Goal: Task Accomplishment & Management: Use online tool/utility

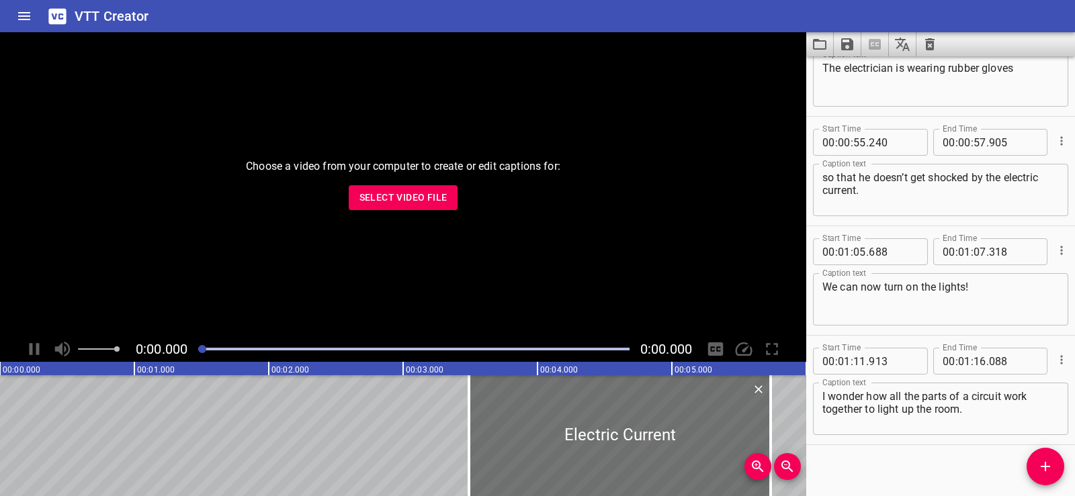
scroll to position [827, 0]
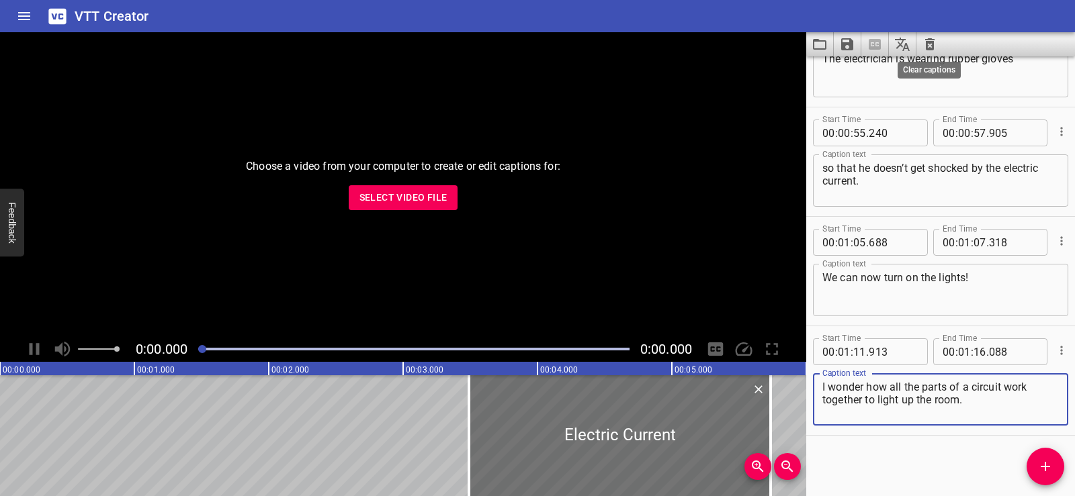
click at [934, 44] on icon "Clear captions" at bounding box center [929, 44] width 16 height 16
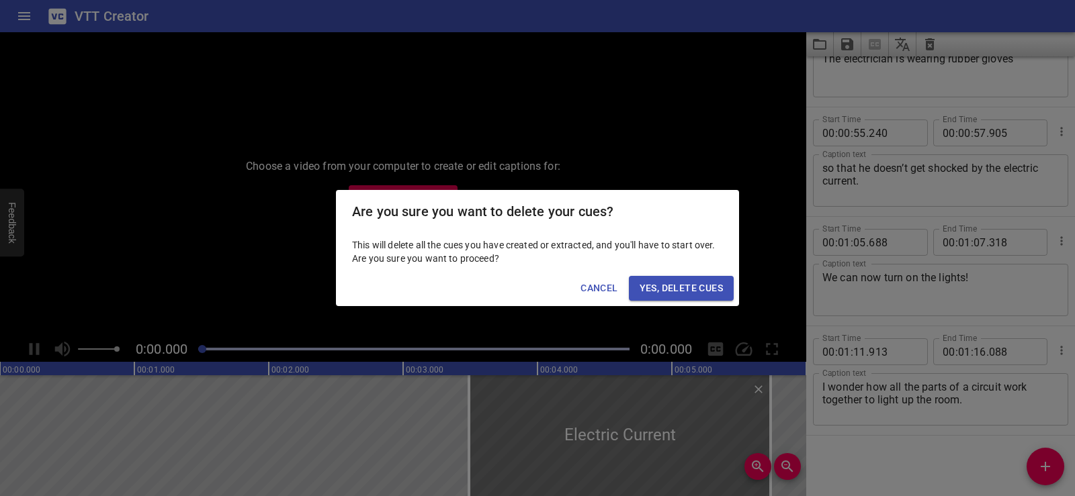
click at [674, 291] on span "Yes, Delete Cues" at bounding box center [680, 288] width 83 height 17
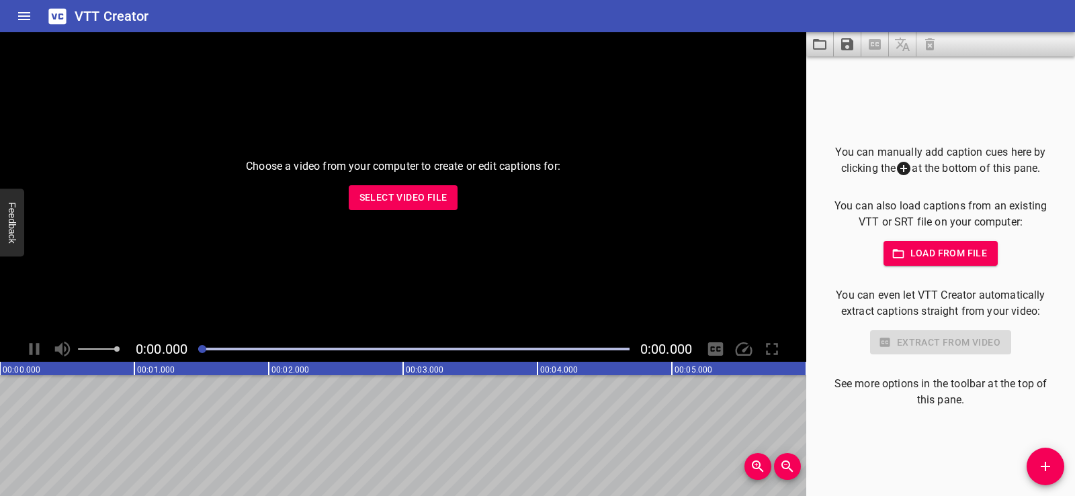
click at [386, 196] on span "Select Video File" at bounding box center [403, 197] width 88 height 17
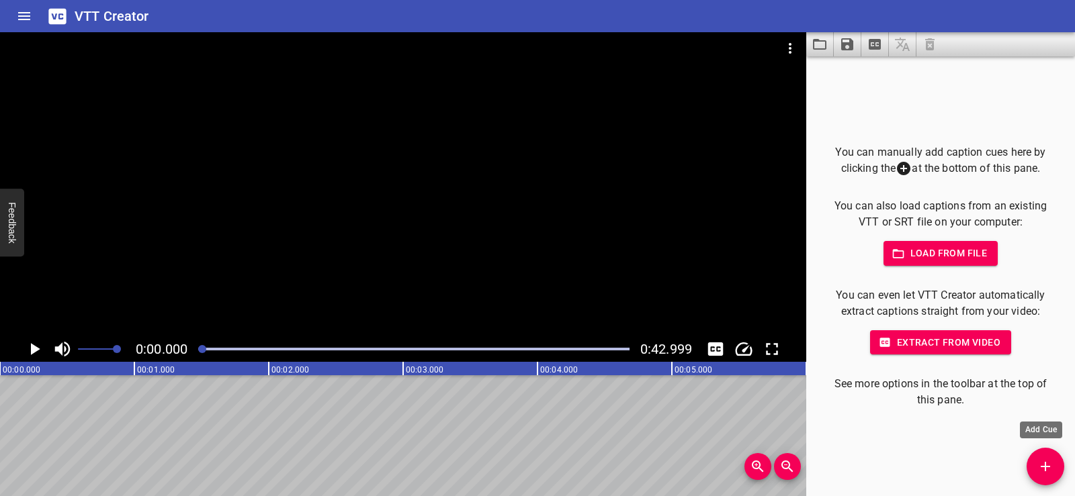
click at [1052, 462] on icon "Add Cue" at bounding box center [1045, 467] width 16 height 16
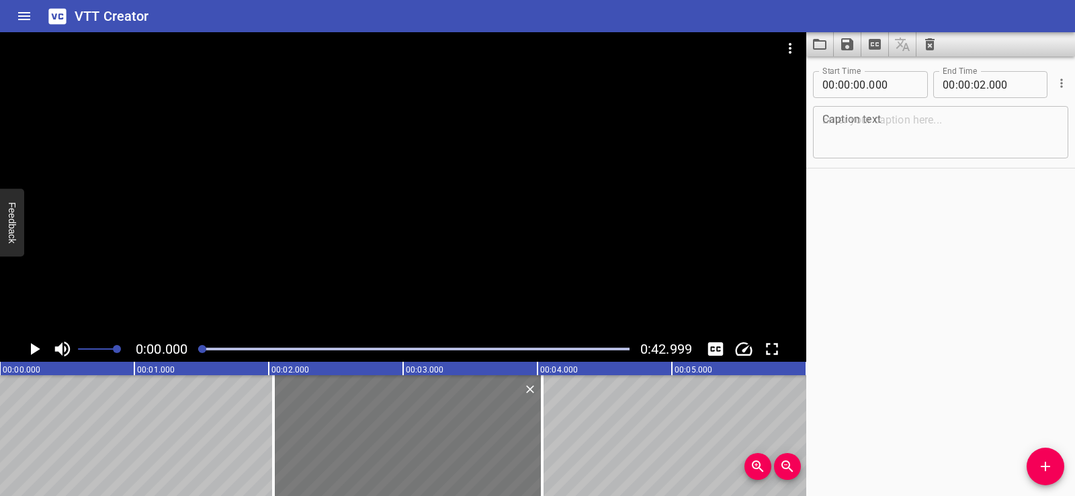
drag, startPoint x: 131, startPoint y: 419, endPoint x: 380, endPoint y: 422, distance: 249.2
click at [380, 422] on div at bounding box center [407, 435] width 269 height 121
type input "02"
type input "035"
type input "04"
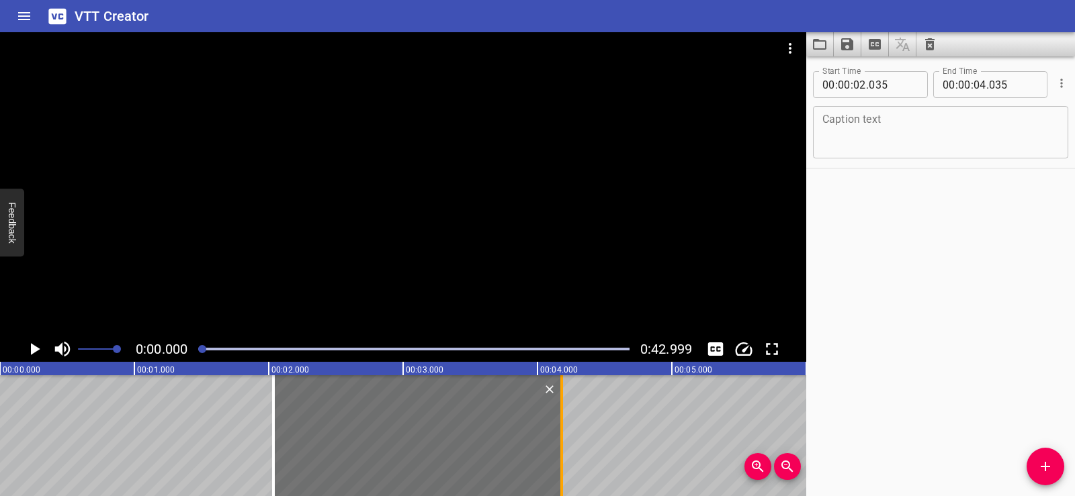
drag, startPoint x: 543, startPoint y: 447, endPoint x: 557, endPoint y: 443, distance: 14.0
click at [557, 443] on div at bounding box center [561, 435] width 13 height 121
type input "180"
click at [862, 121] on textarea at bounding box center [940, 132] width 236 height 38
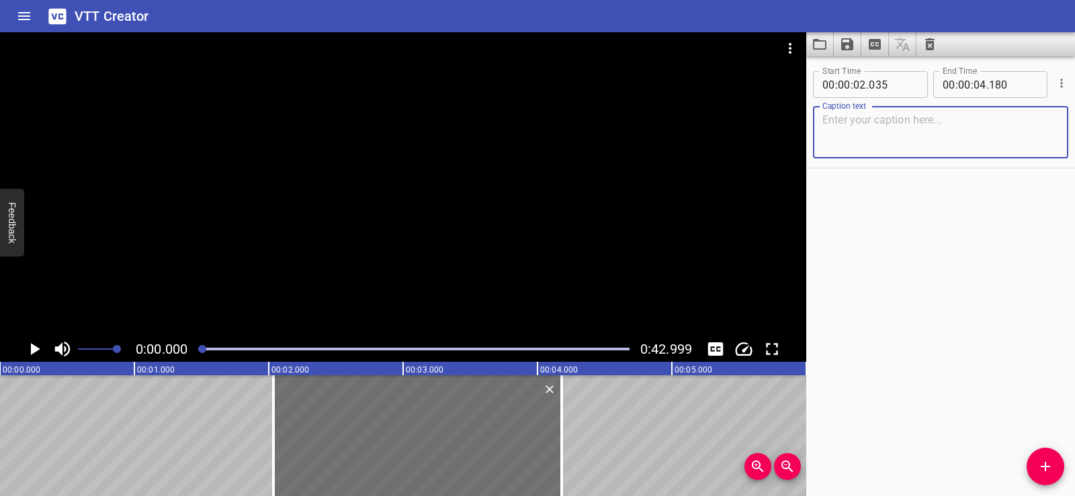
paste textarea "Earth and Its Changing Features"
type textarea "Earth and Its Changing Features"
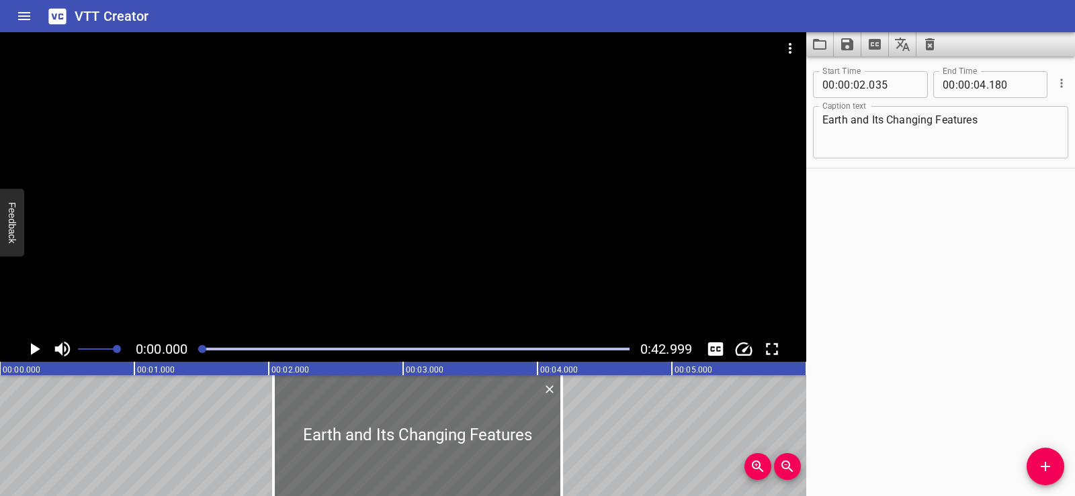
click at [960, 258] on div "Start Time 00 : 00 : 02 . 035 Start Time End Time 00 : 00 : 04 . 180 End Time C…" at bounding box center [940, 276] width 269 height 440
click at [363, 175] on div at bounding box center [403, 184] width 806 height 304
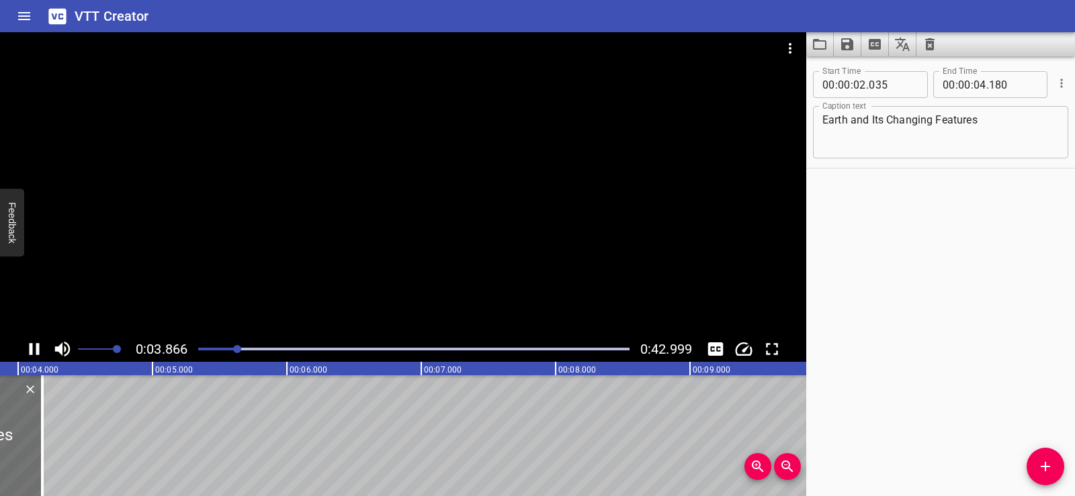
click at [456, 170] on div at bounding box center [403, 184] width 806 height 304
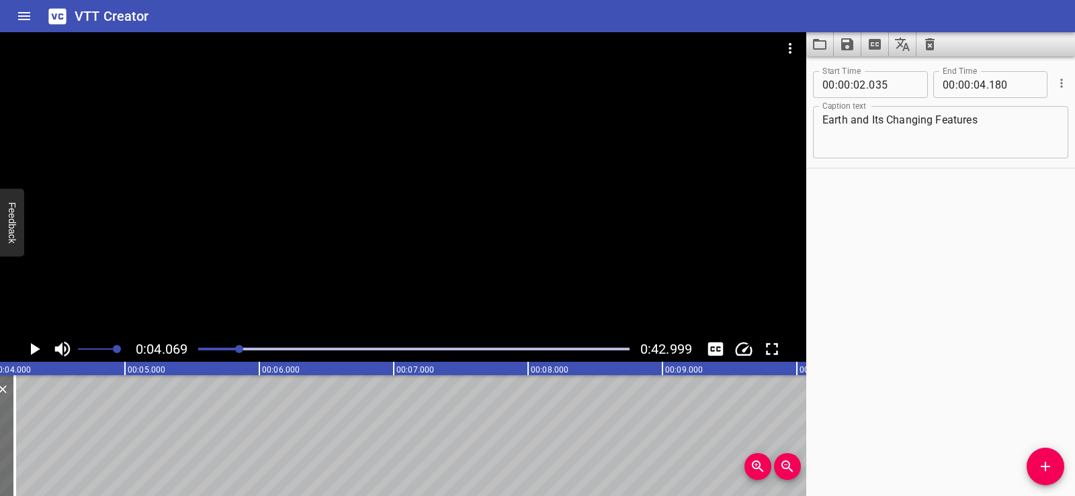
click at [1028, 457] on div "Start Time 00 : 00 : 02 . 035 Start Time End Time 00 : 00 : 04 . 180 End Time C…" at bounding box center [940, 276] width 269 height 440
click at [1048, 463] on icon "Add Cue" at bounding box center [1045, 467] width 16 height 16
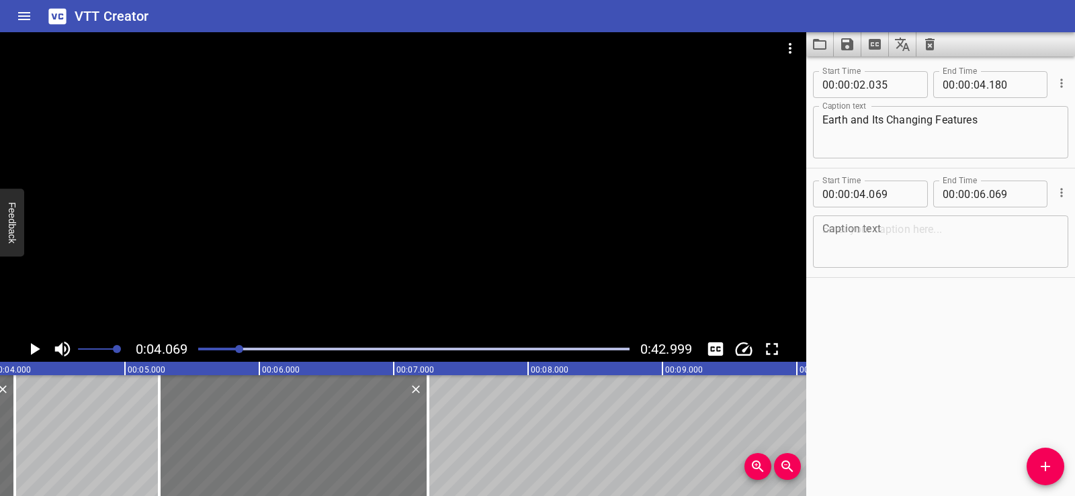
drag, startPoint x: 208, startPoint y: 428, endPoint x: 367, endPoint y: 423, distance: 159.2
click at [367, 423] on div at bounding box center [293, 435] width 269 height 121
type input "05"
type input "254"
type input "07"
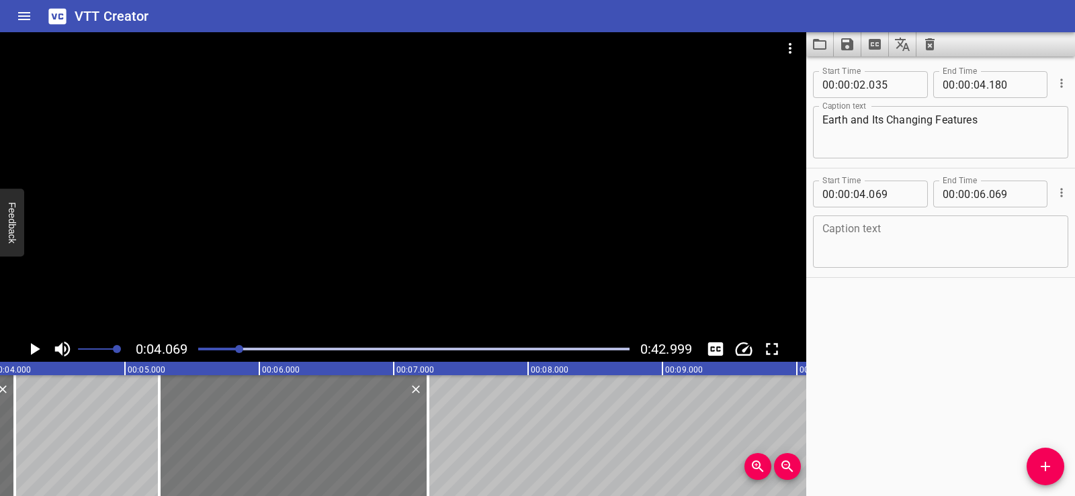
type input "254"
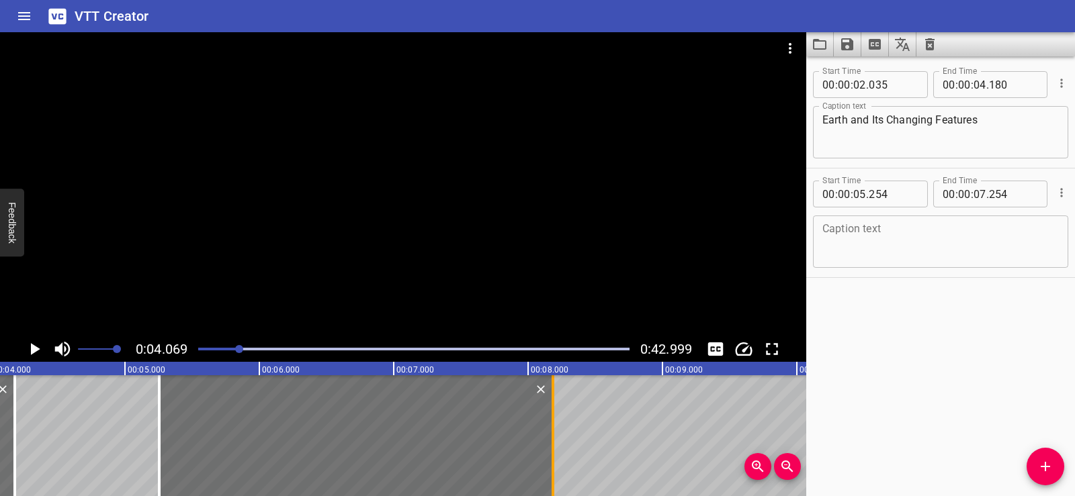
drag, startPoint x: 430, startPoint y: 449, endPoint x: 555, endPoint y: 455, distance: 125.1
click at [555, 455] on div at bounding box center [552, 435] width 13 height 121
type input "08"
type input "184"
click at [1029, 356] on div "Start Time 00 : 00 : 02 . 035 Start Time End Time 00 : 00 : 04 . 180 End Time C…" at bounding box center [940, 276] width 269 height 440
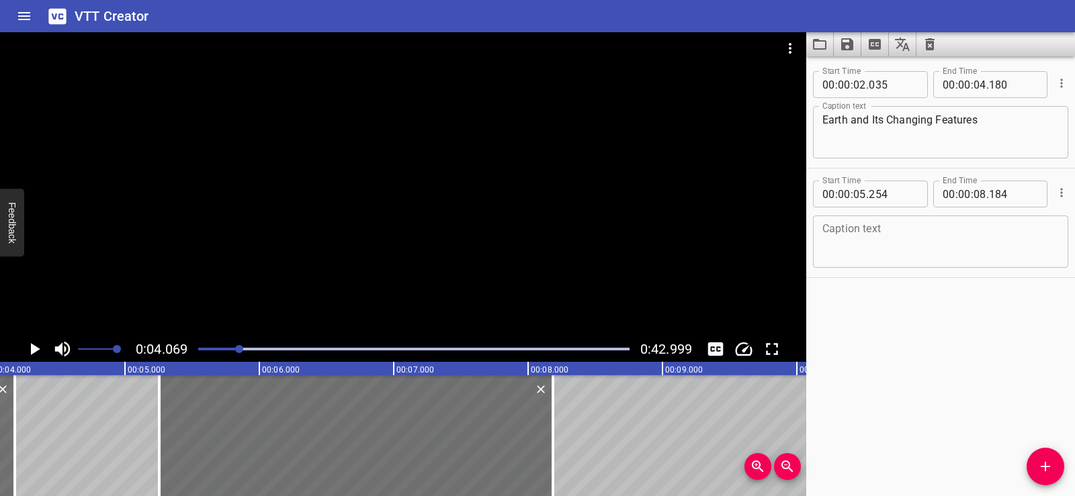
click at [858, 238] on textarea at bounding box center [940, 242] width 236 height 38
paste textarea "Look there are scientists studying the rocks."
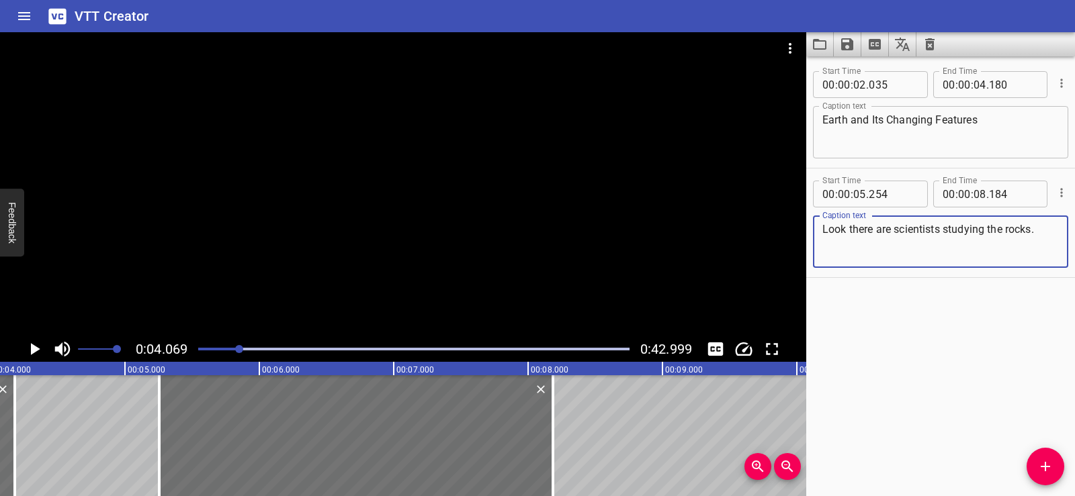
type textarea "Look there are scientists studying the rocks."
click at [889, 334] on div "Start Time 00 : 00 : 02 . 035 Start Time End Time 00 : 00 : 04 . 180 End Time C…" at bounding box center [940, 276] width 269 height 440
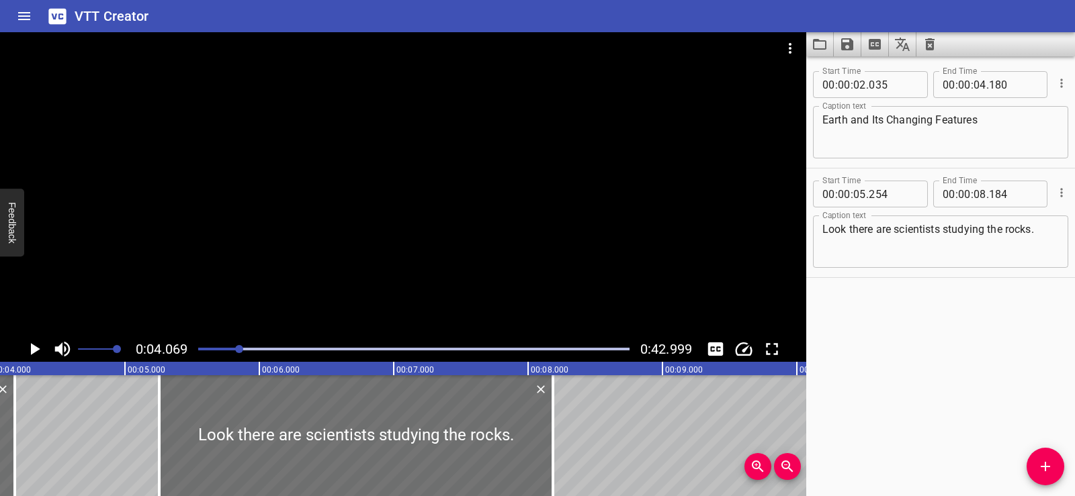
click at [423, 185] on div at bounding box center [403, 184] width 806 height 304
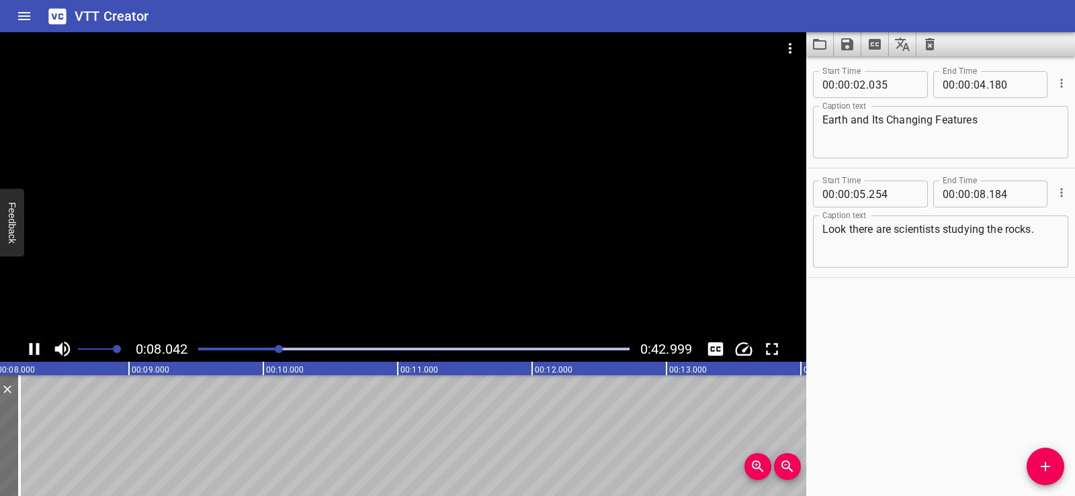
click at [420, 175] on div at bounding box center [403, 184] width 806 height 304
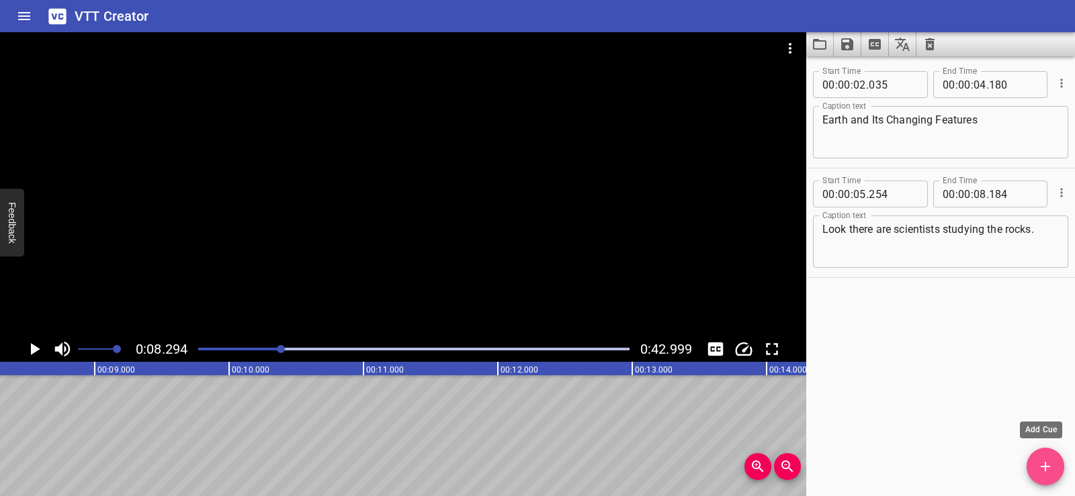
click at [1046, 464] on icon "Add Cue" at bounding box center [1045, 467] width 16 height 16
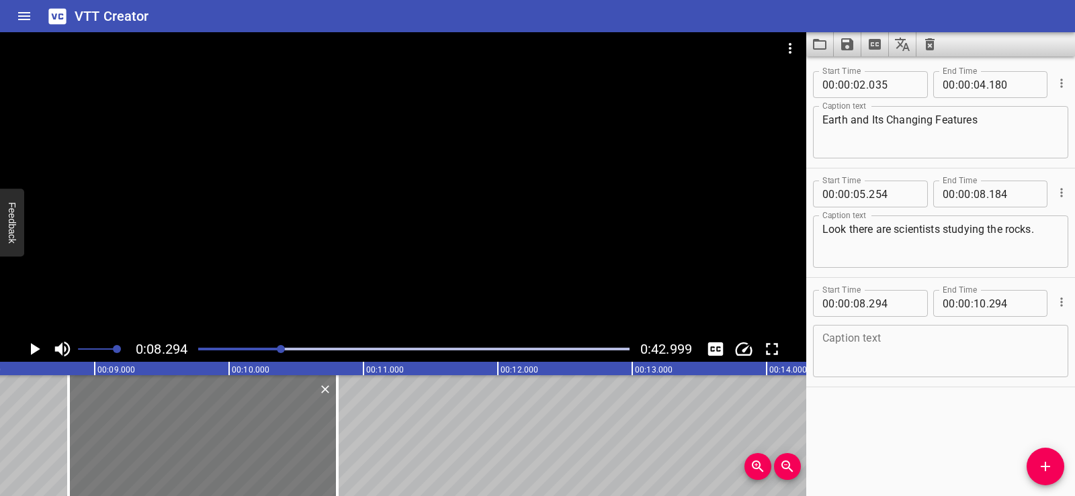
drag, startPoint x: 146, startPoint y: 418, endPoint x: 201, endPoint y: 422, distance: 55.2
click at [201, 422] on div at bounding box center [203, 435] width 269 height 121
type input "814"
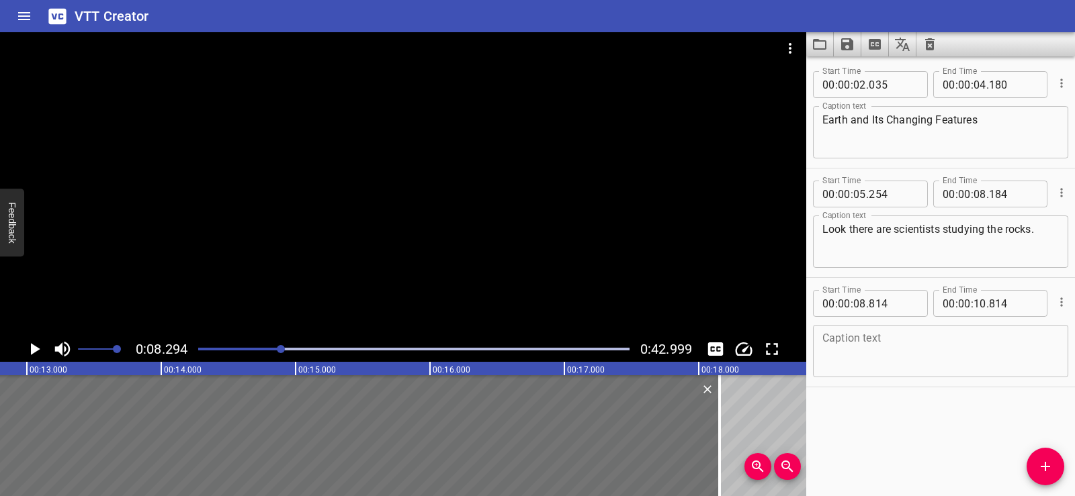
scroll to position [0, 2008]
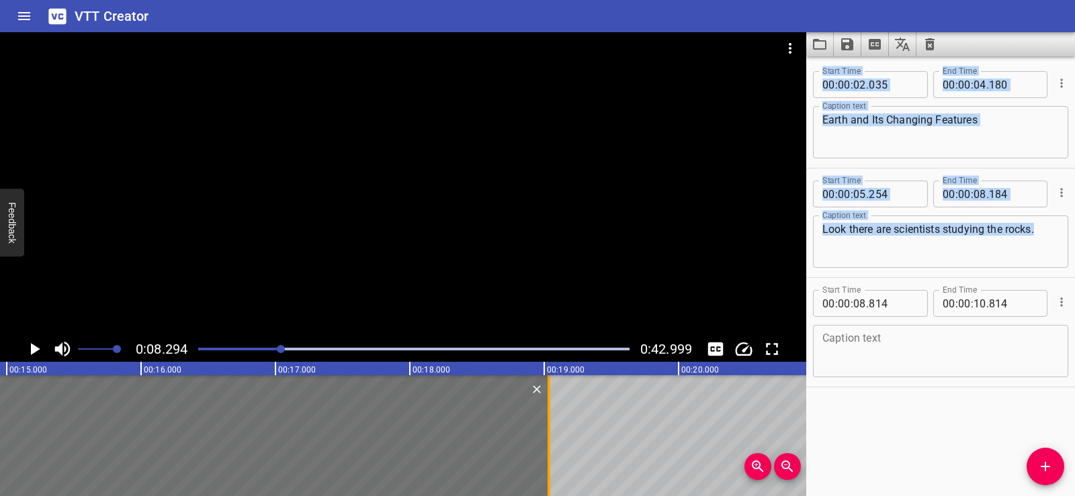
drag, startPoint x: 343, startPoint y: 430, endPoint x: 553, endPoint y: 440, distance: 210.4
click at [553, 440] on div at bounding box center [548, 435] width 13 height 121
type input "19"
type input "034"
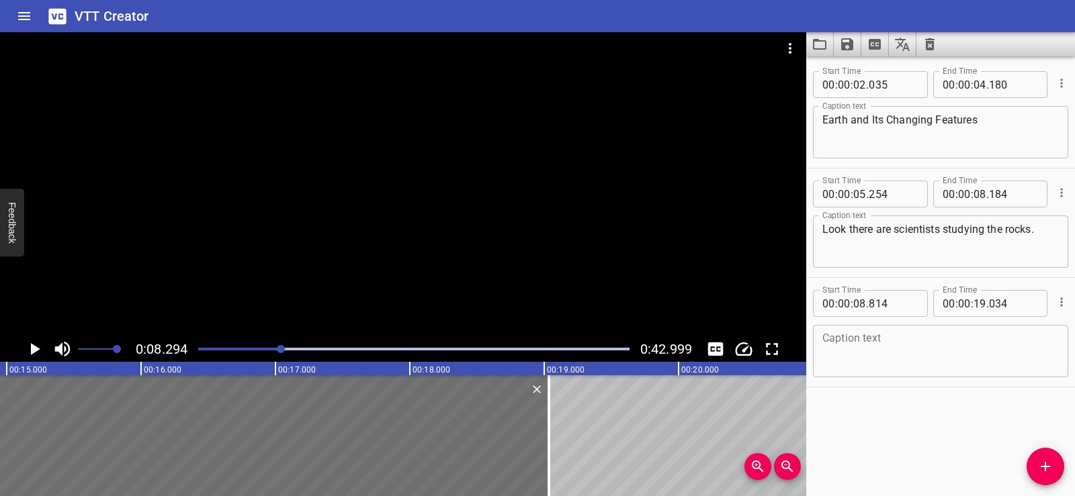
click at [891, 421] on div "Start Time 00 : 00 : 02 . 035 Start Time End Time 00 : 00 : 04 . 180 End Time C…" at bounding box center [940, 276] width 269 height 440
click at [830, 342] on textarea at bounding box center [940, 351] width 236 height 38
paste textarea "Ah, those are paleontologists. They spend their lives studying fossils to learn…"
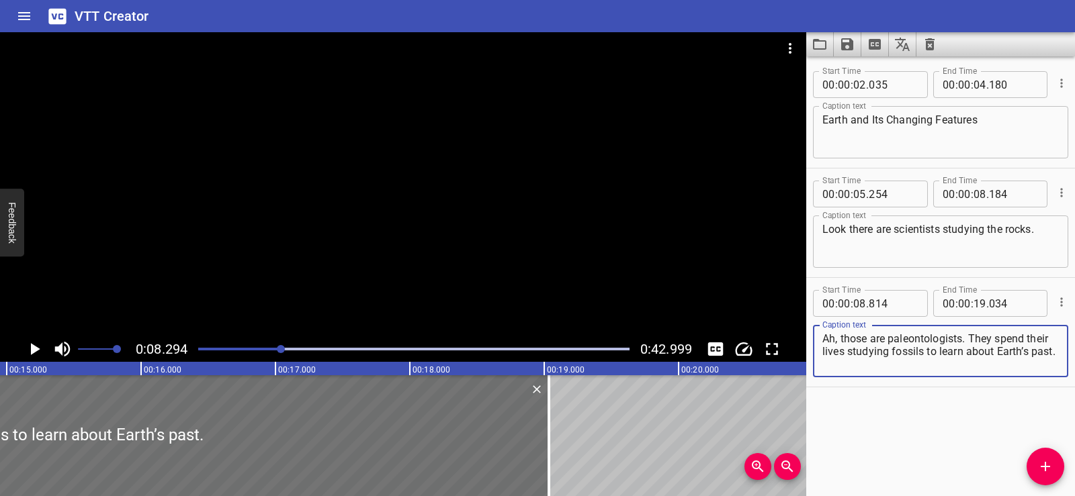
click at [876, 400] on div "Start Time 00 : 00 : 02 . 035 Start Time End Time 00 : 00 : 04 . 180 End Time C…" at bounding box center [940, 276] width 269 height 440
click at [371, 199] on div at bounding box center [403, 184] width 806 height 304
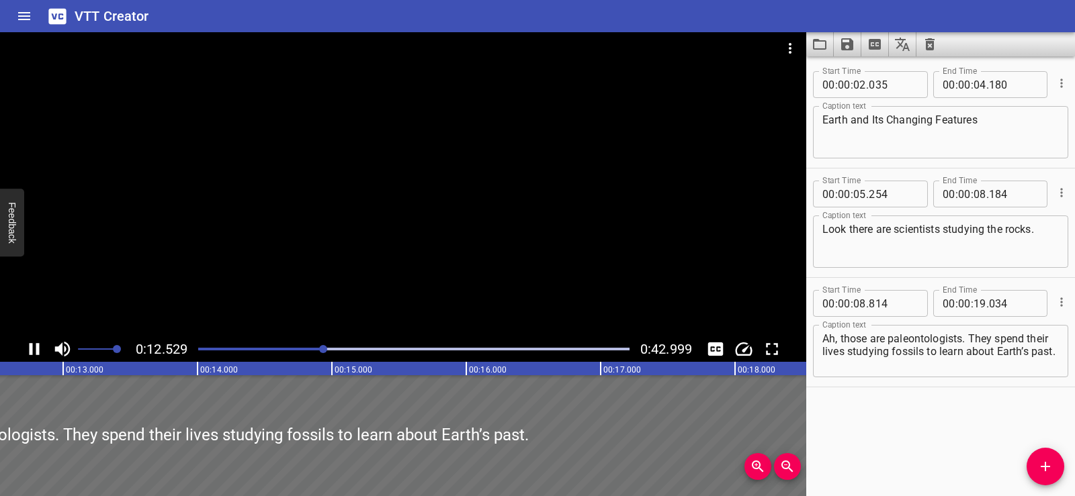
click at [411, 140] on div at bounding box center [403, 184] width 806 height 304
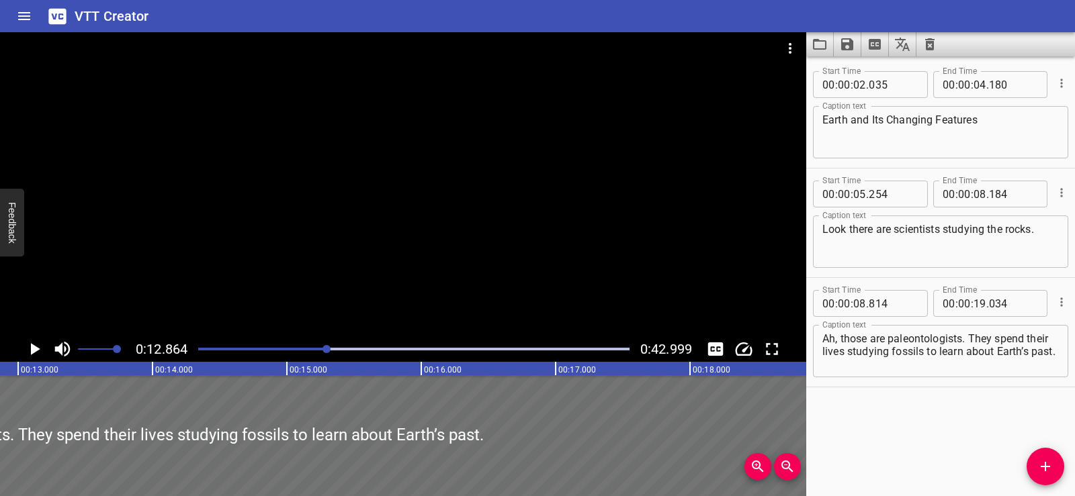
click at [905, 356] on textarea "Ah, those are paleontologists. They spend their lives studying fossils to learn…" at bounding box center [940, 351] width 236 height 38
drag, startPoint x: 970, startPoint y: 336, endPoint x: 978, endPoint y: 359, distance: 24.2
click at [978, 359] on textarea "Ah, those are paleontologists. They spend their lives studying fossils to learn…" at bounding box center [940, 351] width 236 height 38
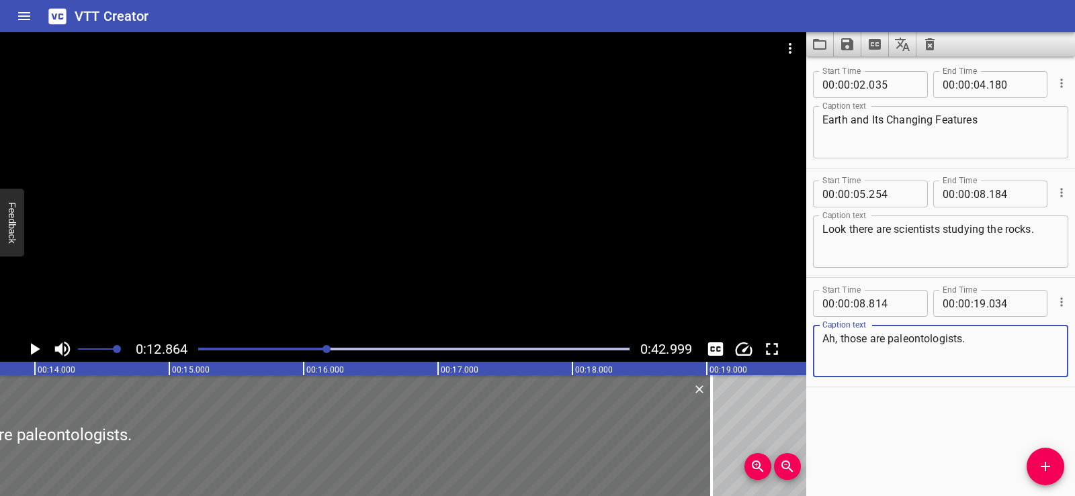
scroll to position [0, 1887]
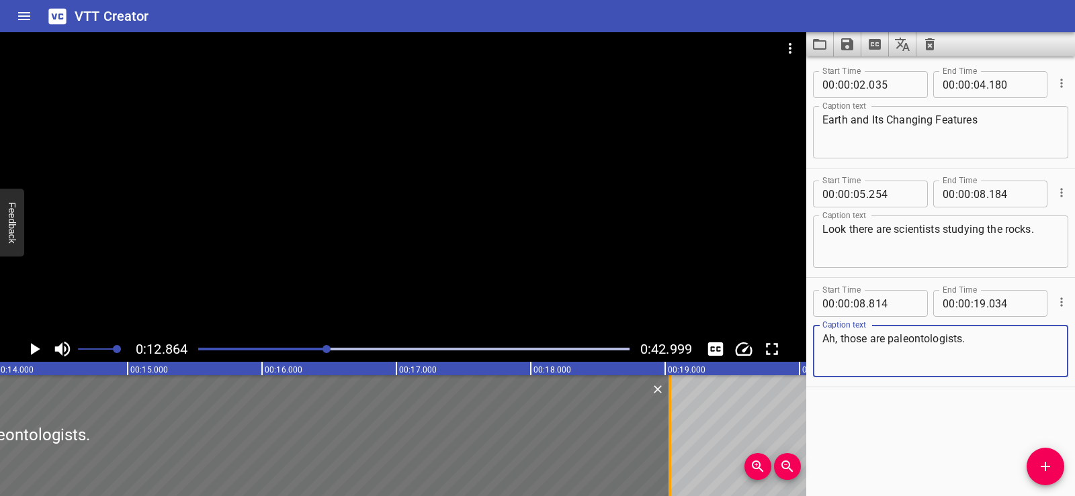
type textarea "Ah, those are paleontologists."
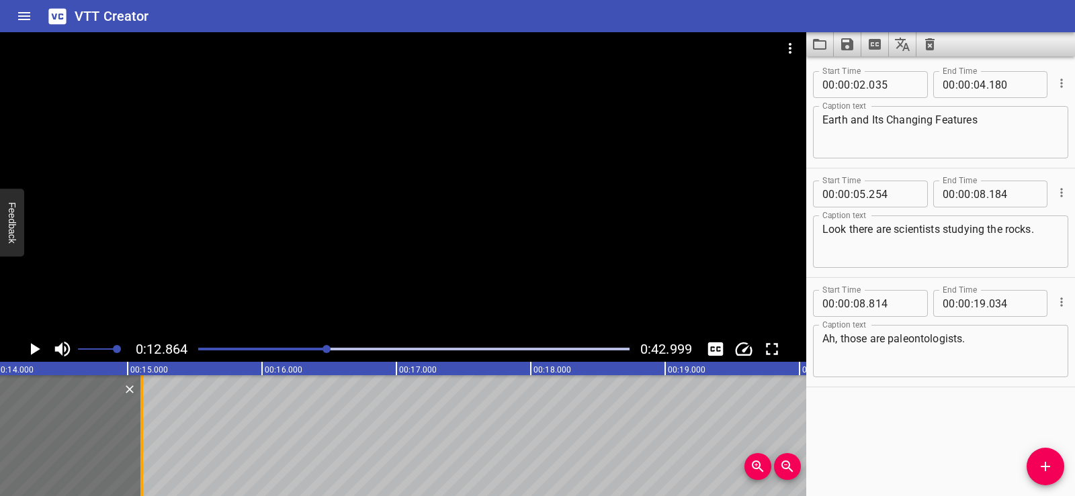
drag, startPoint x: 671, startPoint y: 453, endPoint x: 143, endPoint y: 456, distance: 527.9
click at [143, 456] on div at bounding box center [141, 435] width 13 height 121
type input "15"
type input "104"
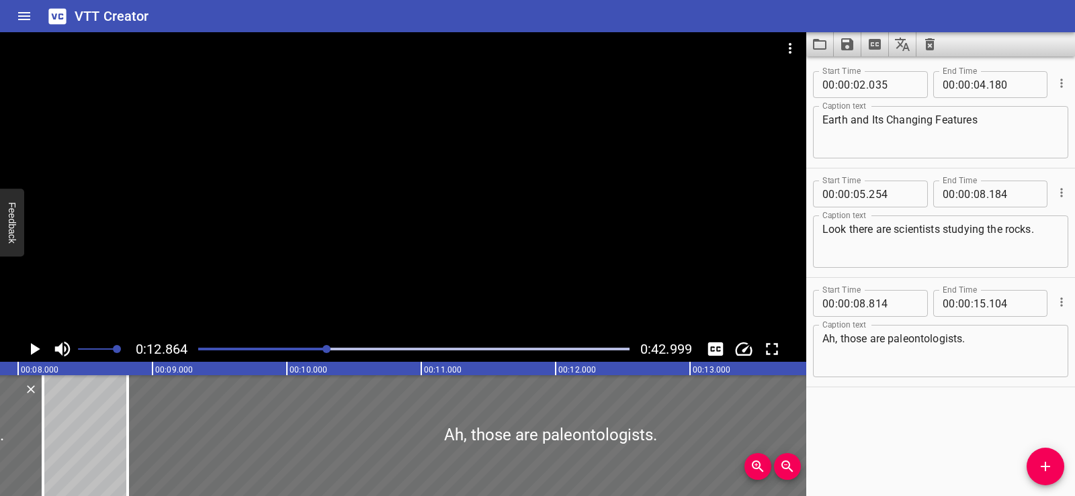
scroll to position [0, 911]
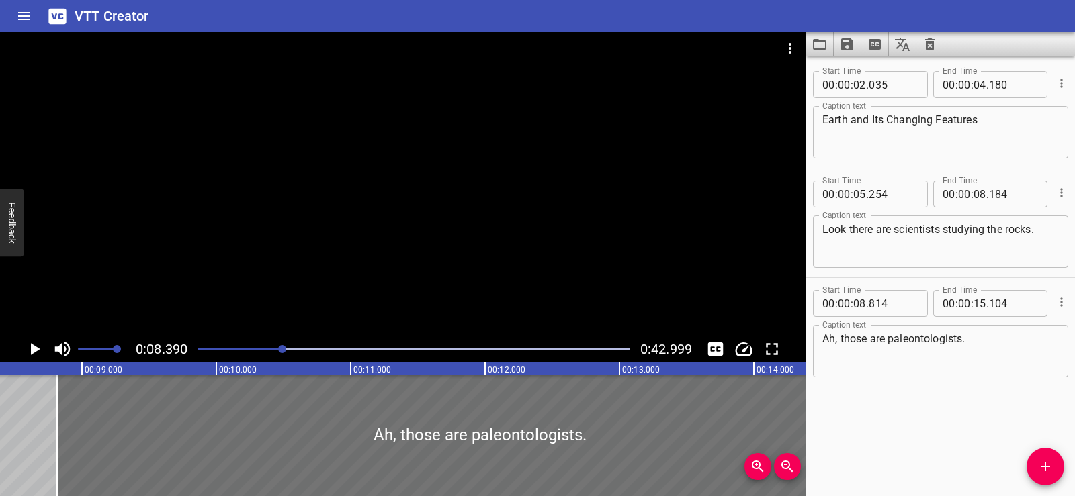
click at [398, 147] on div at bounding box center [403, 184] width 806 height 304
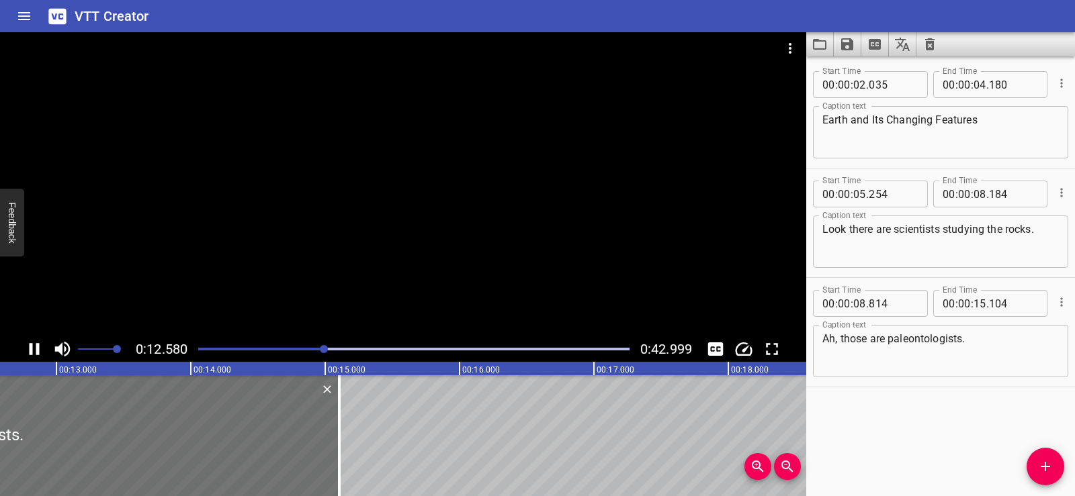
click at [416, 223] on div at bounding box center [403, 184] width 806 height 304
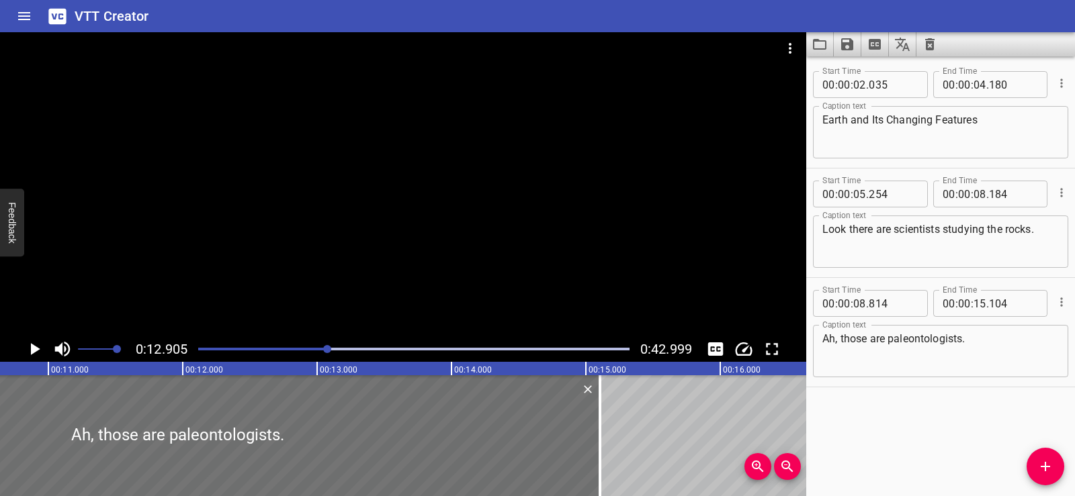
scroll to position [0, 1401]
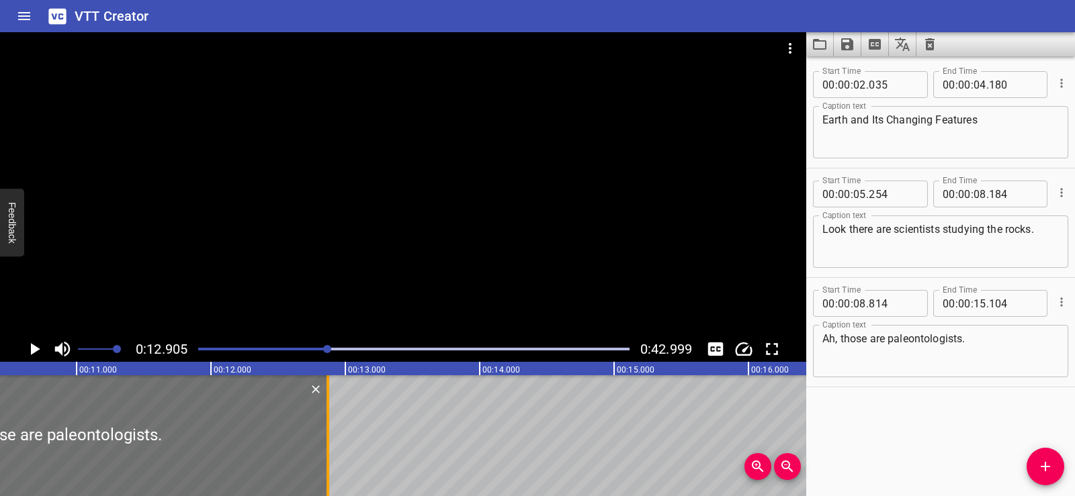
drag, startPoint x: 622, startPoint y: 434, endPoint x: 326, endPoint y: 436, distance: 296.2
click at [326, 436] on div at bounding box center [327, 435] width 13 height 121
type input "12"
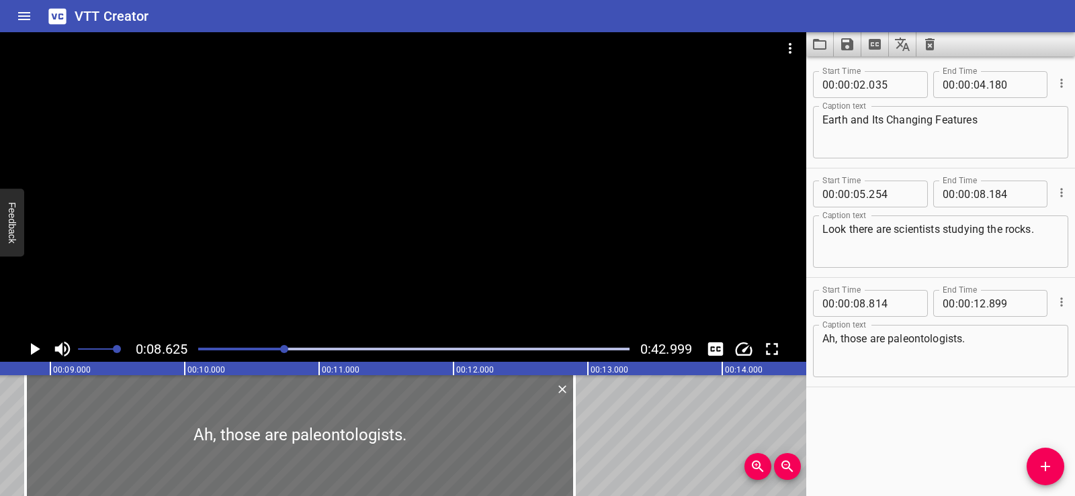
click at [434, 214] on div at bounding box center [403, 184] width 806 height 304
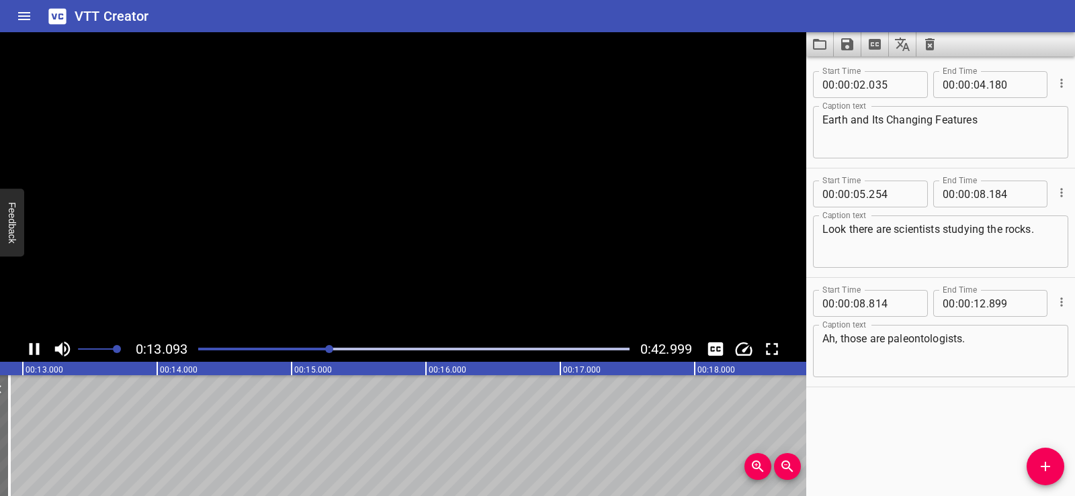
click at [434, 214] on video at bounding box center [403, 184] width 806 height 304
click at [379, 203] on div at bounding box center [403, 184] width 806 height 304
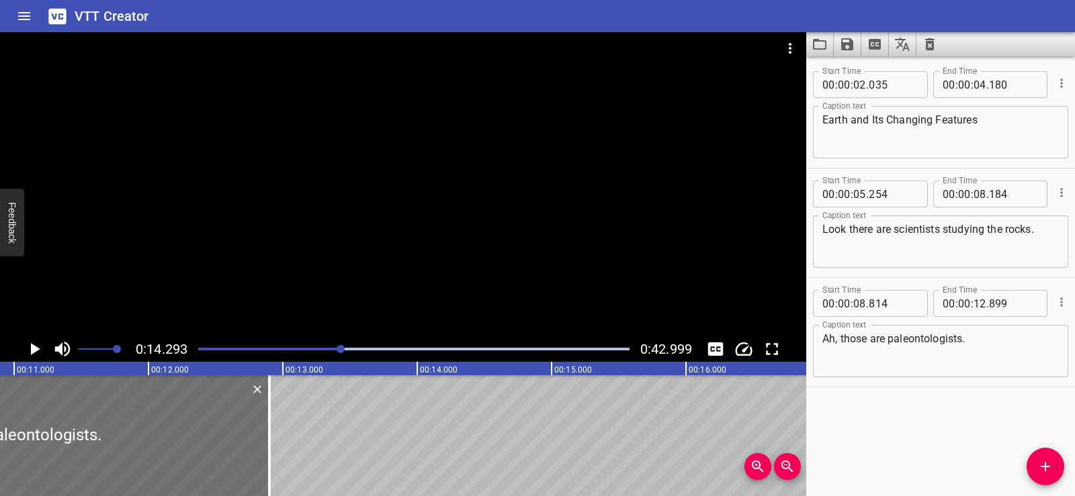
scroll to position [0, 1394]
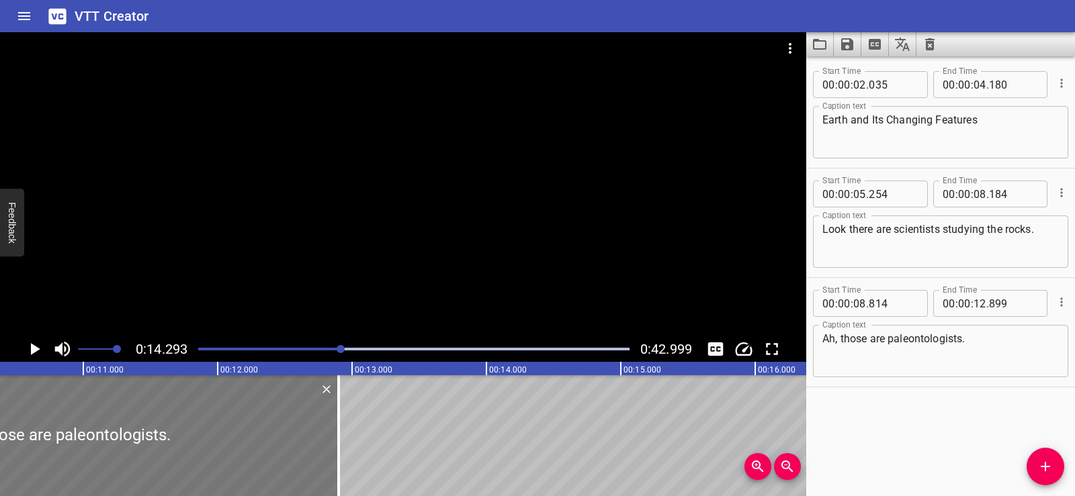
click at [298, 433] on div at bounding box center [64, 435] width 549 height 121
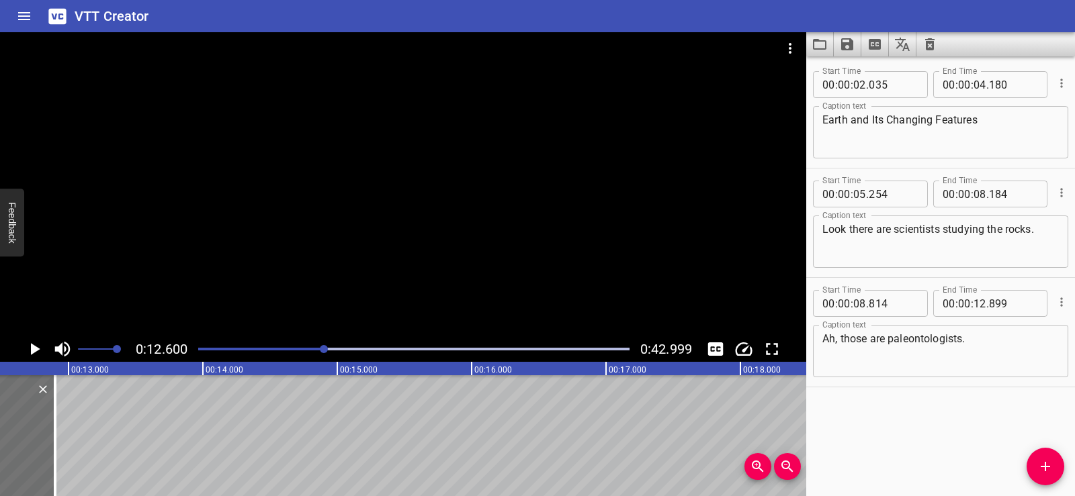
scroll to position [0, 1692]
click at [34, 345] on icon "Play/Pause" at bounding box center [34, 349] width 20 height 20
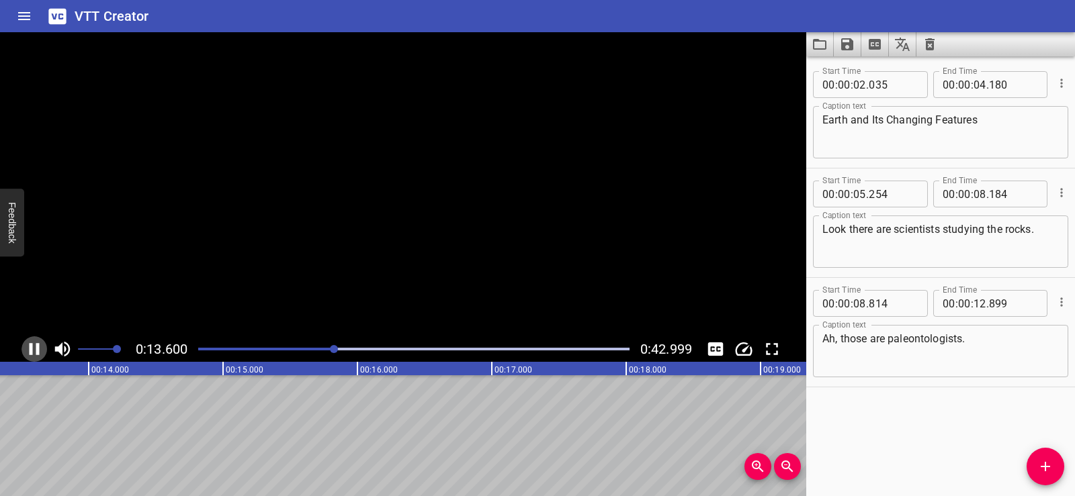
click at [34, 345] on icon "Play/Pause" at bounding box center [34, 349] width 20 height 20
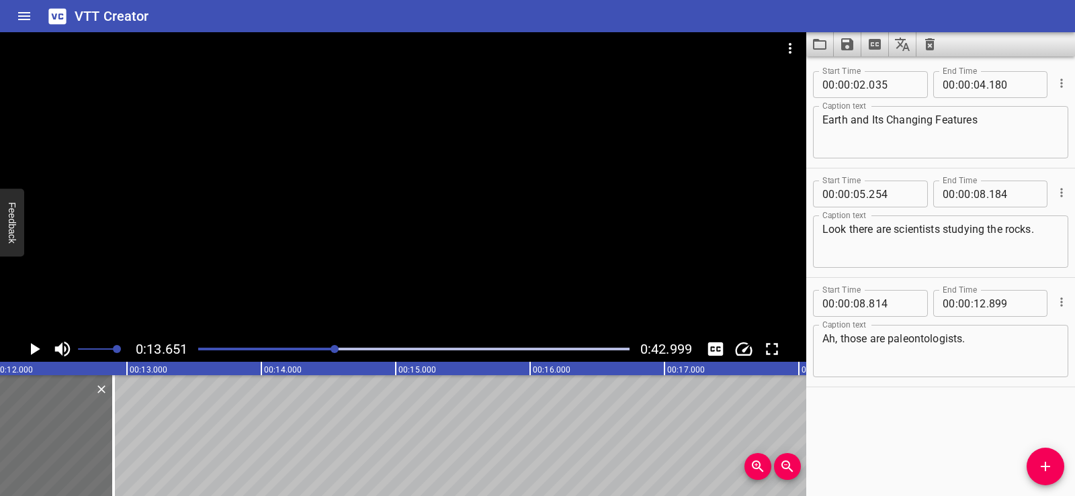
scroll to position [0, 1584]
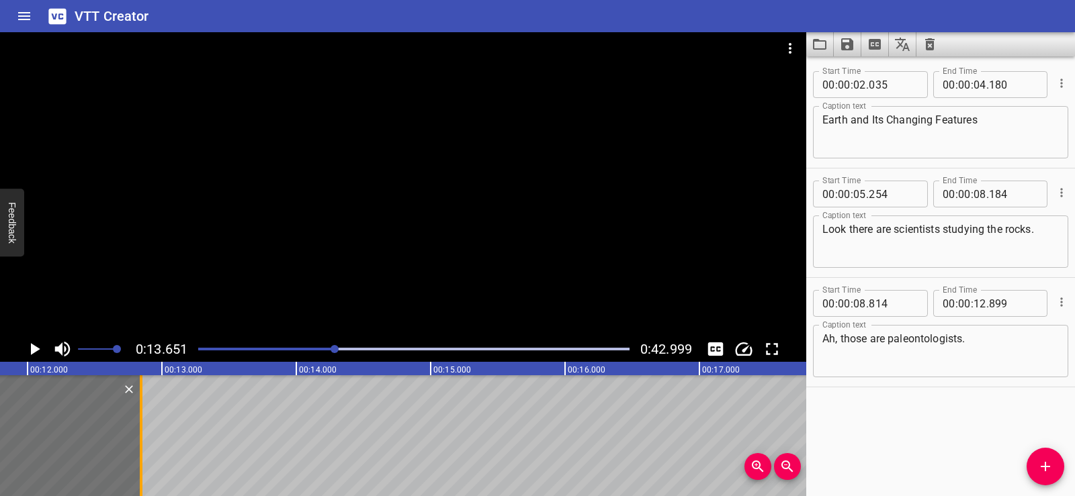
drag, startPoint x: 143, startPoint y: 447, endPoint x: 136, endPoint y: 447, distance: 7.4
click at [136, 447] on div at bounding box center [140, 435] width 13 height 121
type input "844"
click at [1048, 463] on icon "Add Cue" at bounding box center [1045, 467] width 16 height 16
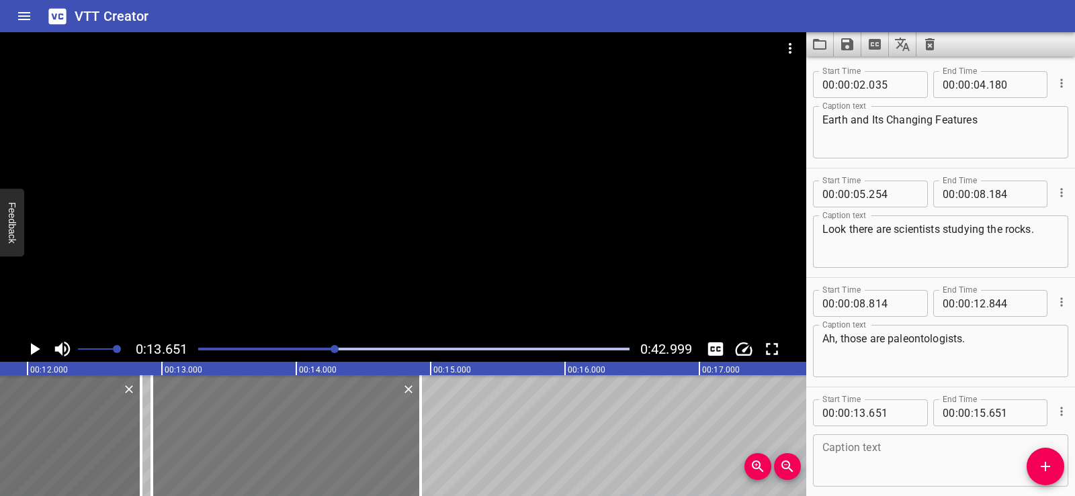
drag, startPoint x: 283, startPoint y: 446, endPoint x: 185, endPoint y: 433, distance: 98.2
click at [185, 433] on div at bounding box center [286, 435] width 269 height 121
type input "12"
type input "926"
type input "14"
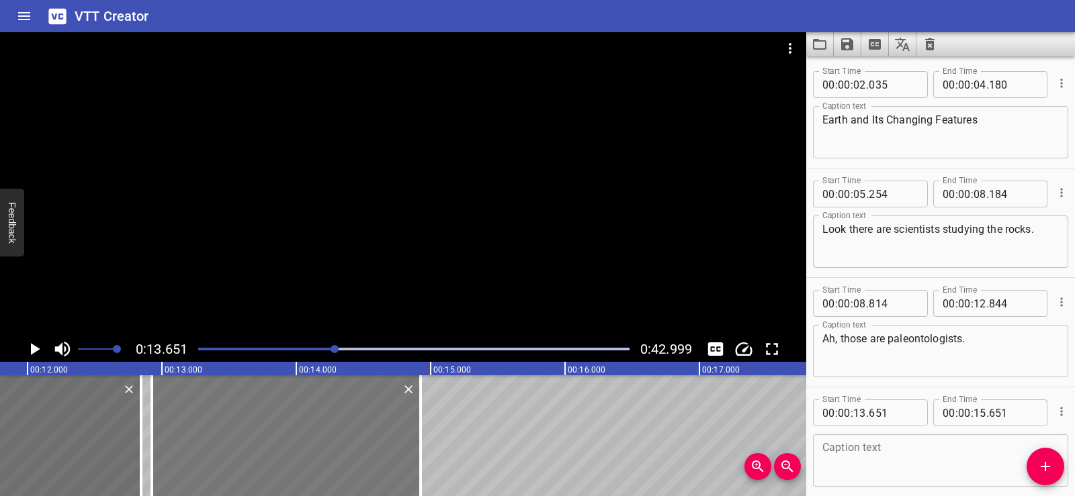
type input "926"
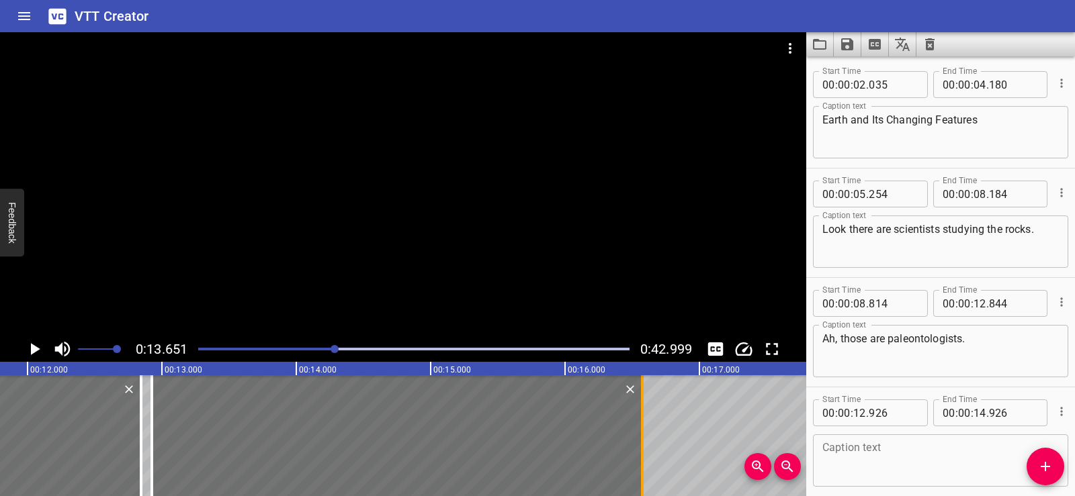
drag, startPoint x: 423, startPoint y: 457, endPoint x: 645, endPoint y: 457, distance: 221.6
click at [645, 457] on div at bounding box center [641, 435] width 13 height 121
type input "16"
type input "576"
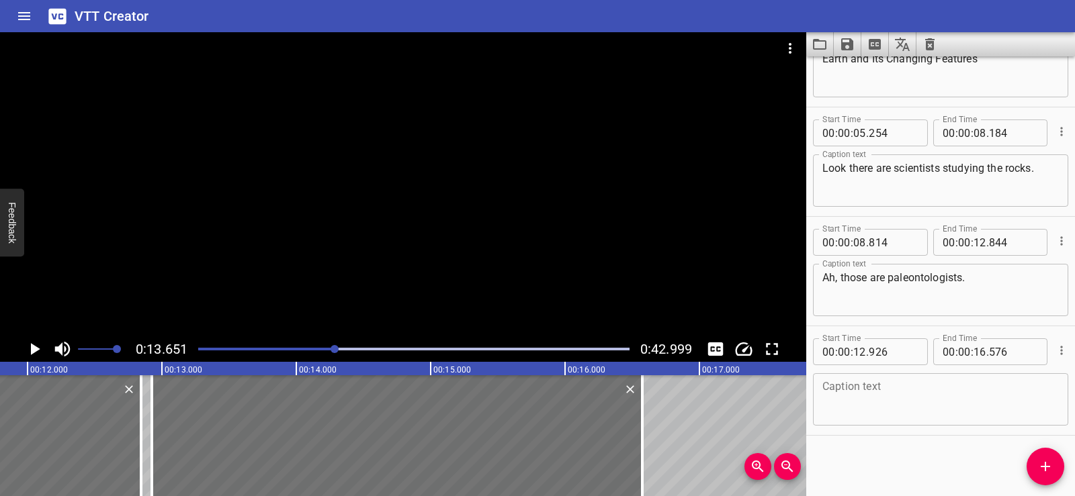
click at [854, 383] on textarea at bounding box center [940, 400] width 236 height 38
paste textarea "They spend their lives studying fossils to learn about Earth’s past."
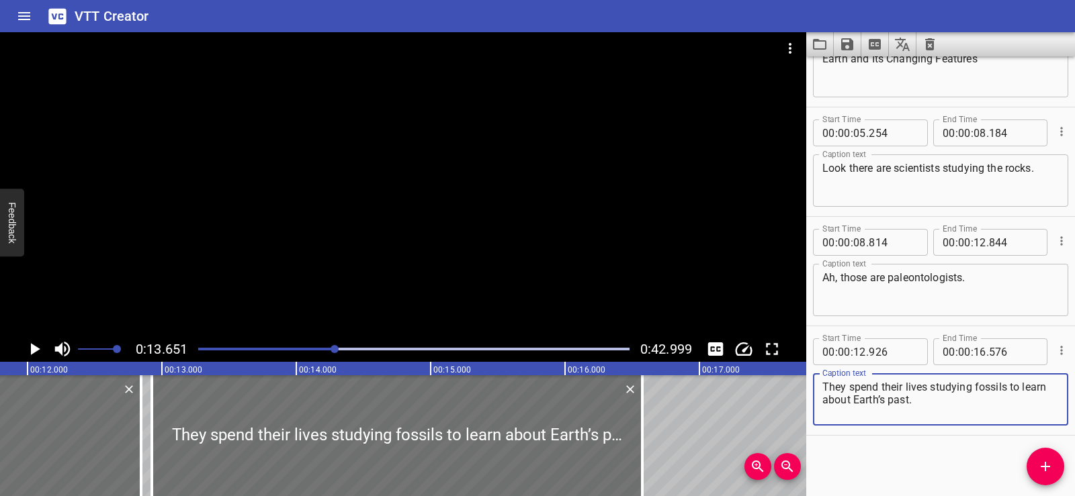
type textarea "They spend their lives studying fossils to learn about Earth’s past."
click at [863, 445] on div "Start Time 00 : 00 : 02 . 035 Start Time End Time 00 : 00 : 04 . 180 End Time C…" at bounding box center [940, 276] width 269 height 440
click at [383, 216] on div at bounding box center [403, 184] width 806 height 304
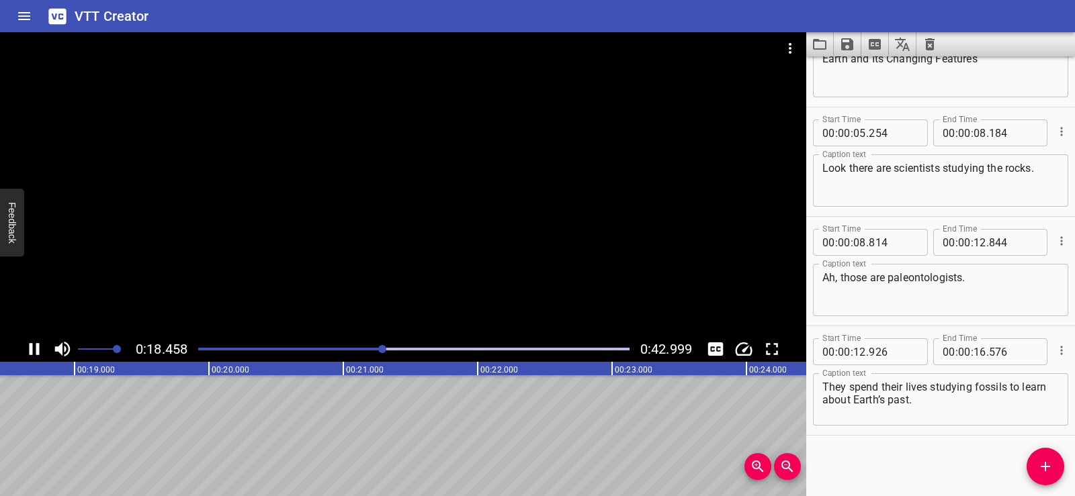
click at [366, 144] on div at bounding box center [403, 184] width 806 height 304
drag, startPoint x: 308, startPoint y: 485, endPoint x: 287, endPoint y: 490, distance: 21.3
click at [287, 490] on div "00:00.000 00:01.000 00:02.000 00:03.000 00:04.000 00:05.000 00:06.000 00:07.000…" at bounding box center [403, 429] width 806 height 134
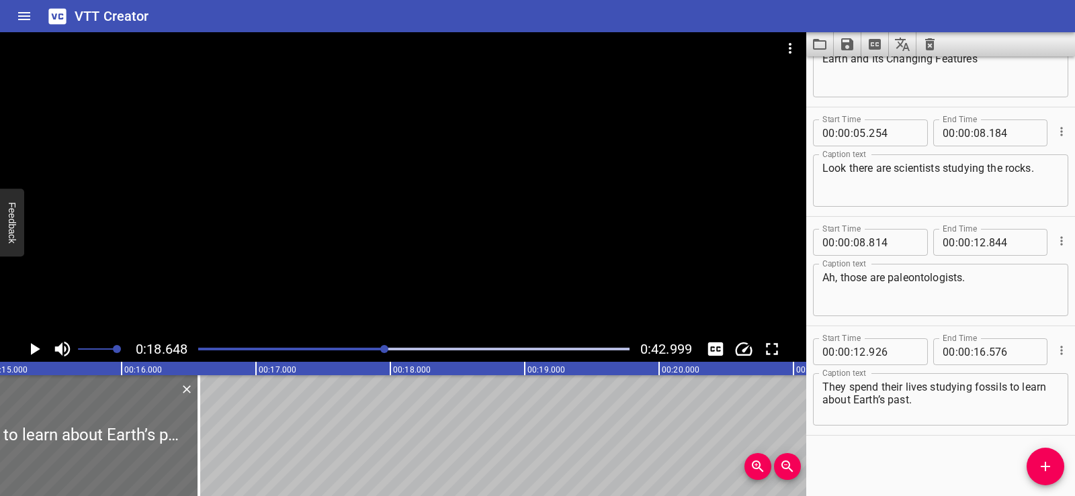
scroll to position [0, 2007]
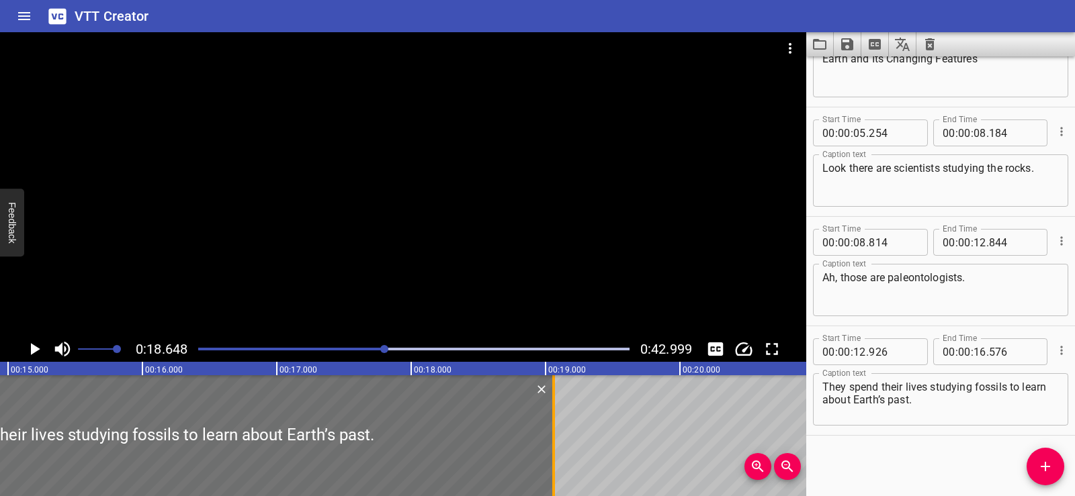
drag, startPoint x: 221, startPoint y: 435, endPoint x: 555, endPoint y: 427, distance: 333.9
click at [555, 427] on div at bounding box center [553, 435] width 13 height 121
type input "19"
type input "061"
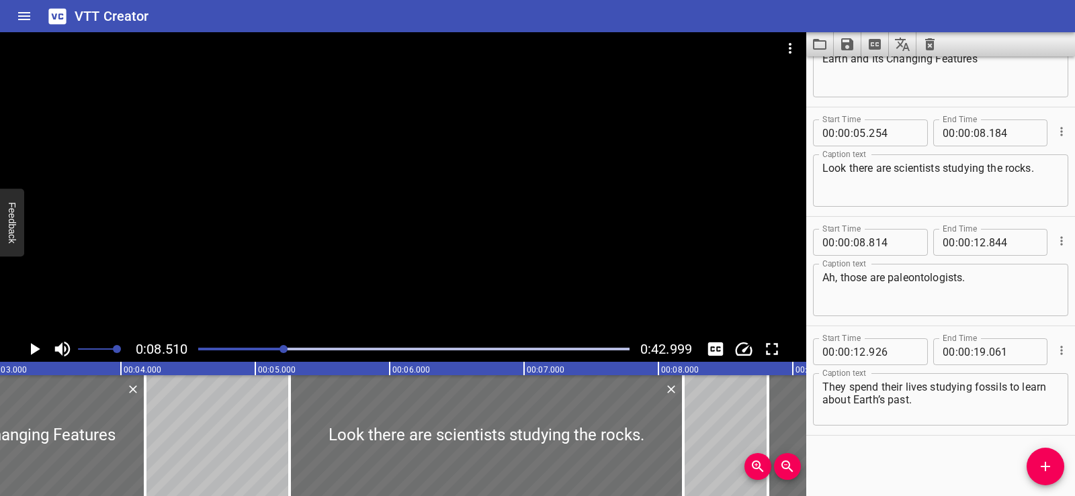
scroll to position [0, 0]
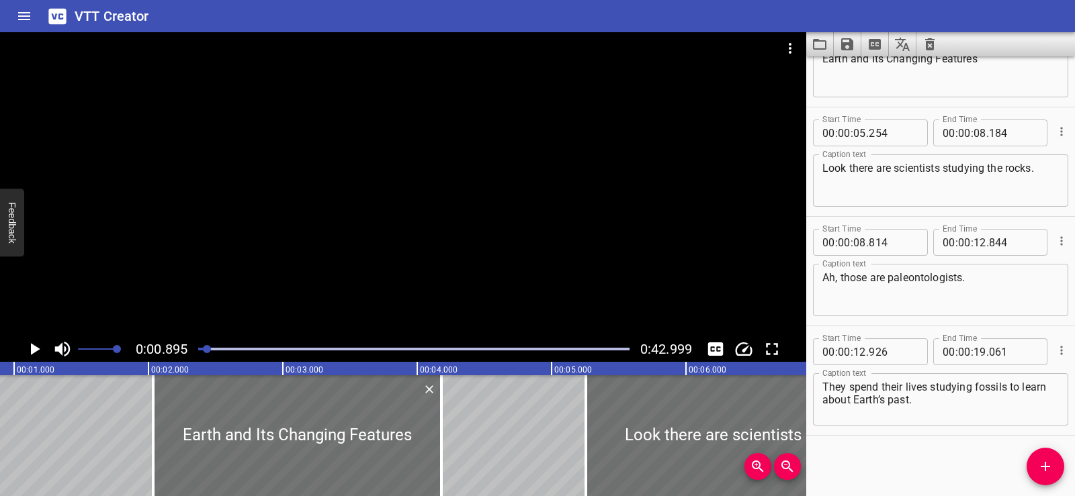
click at [504, 176] on div at bounding box center [403, 184] width 806 height 304
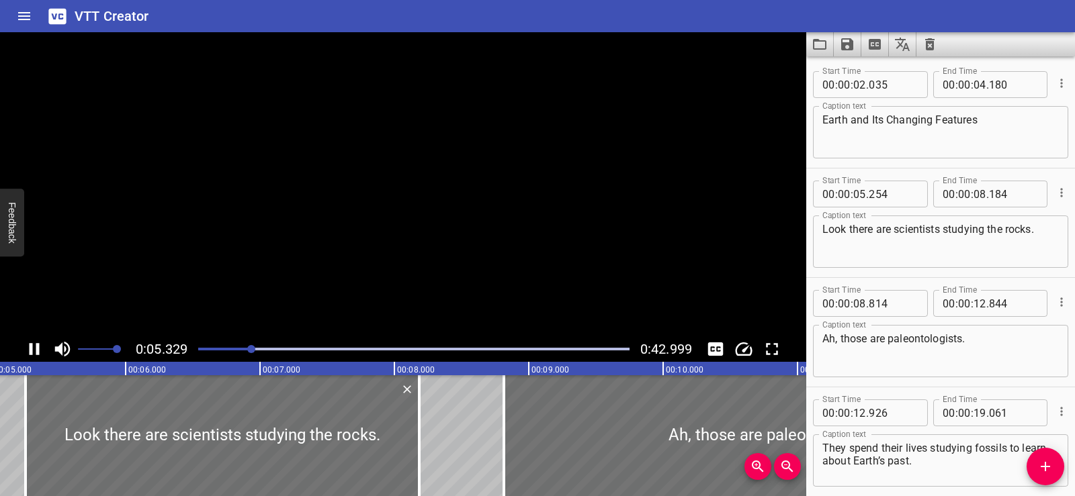
scroll to position [61, 0]
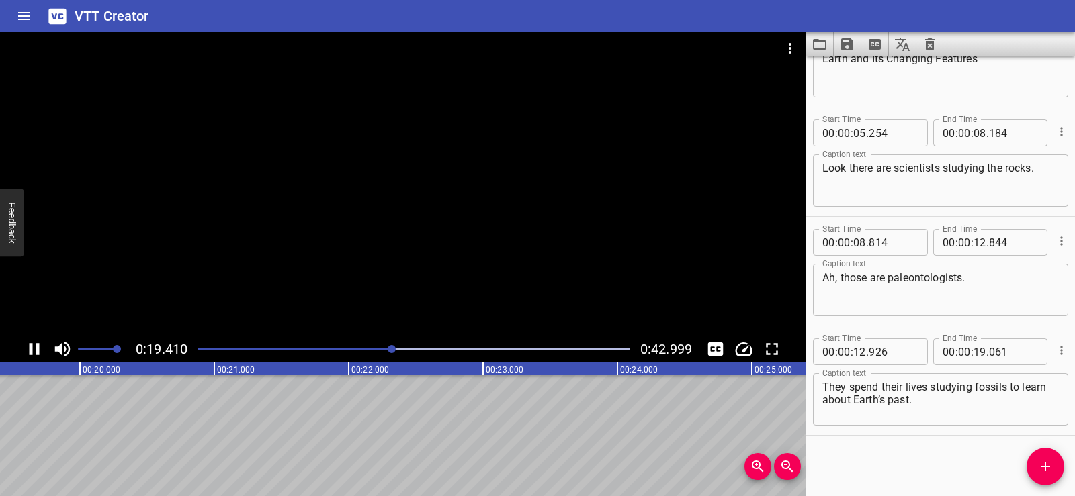
click at [453, 143] on div at bounding box center [403, 184] width 806 height 304
click at [1051, 468] on icon "Add Cue" at bounding box center [1045, 467] width 16 height 16
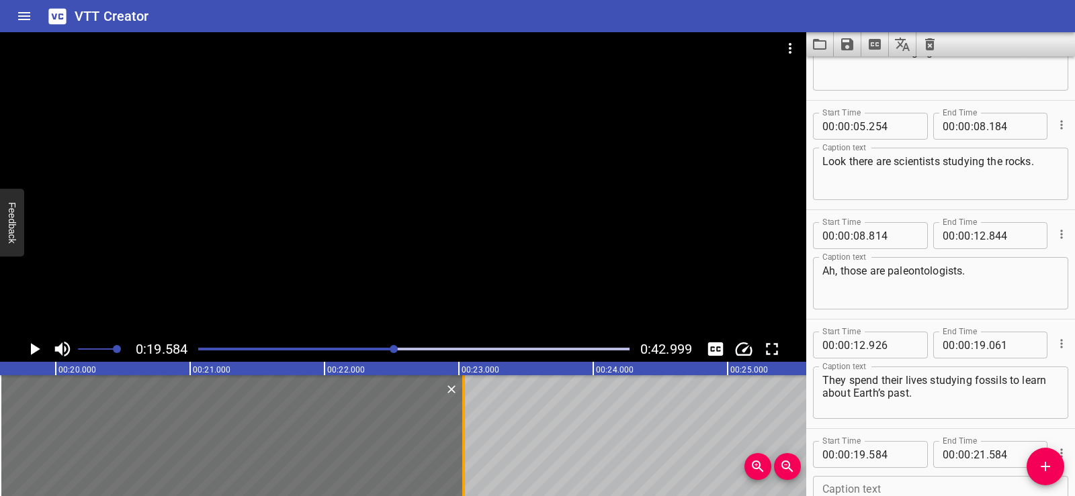
drag, startPoint x: 272, startPoint y: 458, endPoint x: 469, endPoint y: 435, distance: 198.1
click at [469, 435] on div at bounding box center [463, 435] width 13 height 121
type input "23"
type input "049"
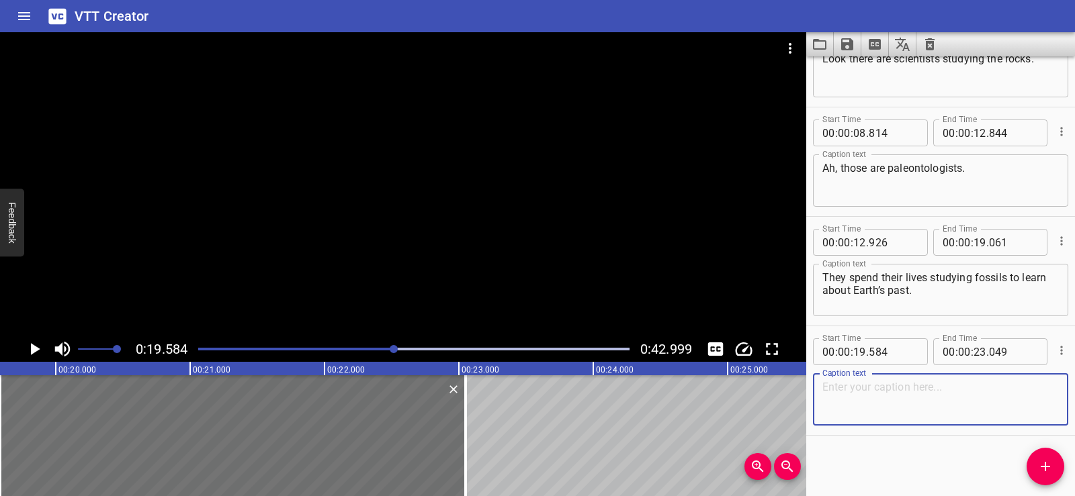
click at [862, 404] on textarea at bounding box center [940, 400] width 236 height 38
paste textarea "Wait… so they’re the ones who dig up dinosaur bones?"
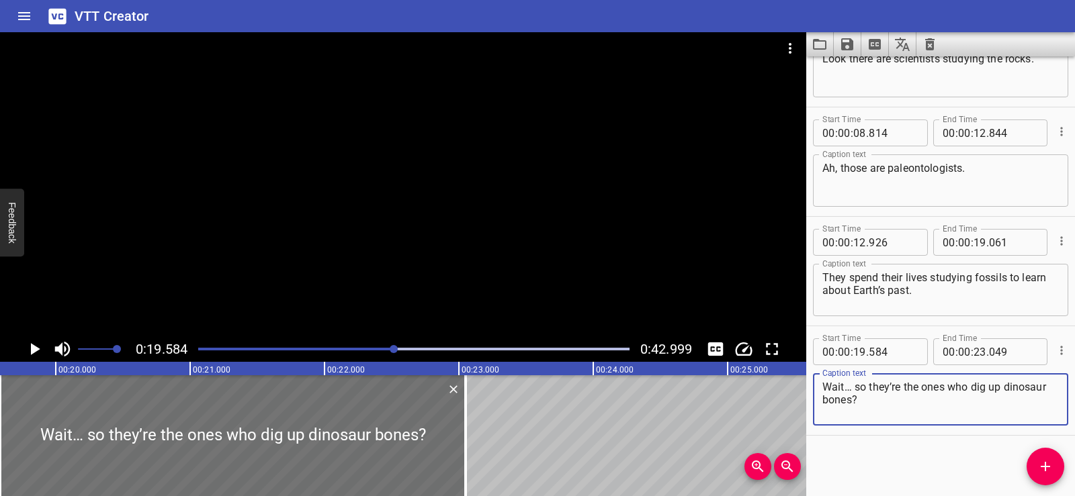
type textarea "Wait… so they’re the ones who dig up dinosaur bones?"
click at [865, 443] on div "Start Time 00 : 00 : 02 . 035 Start Time End Time 00 : 00 : 04 . 180 End Time C…" at bounding box center [940, 276] width 269 height 440
click at [551, 216] on div at bounding box center [403, 184] width 806 height 304
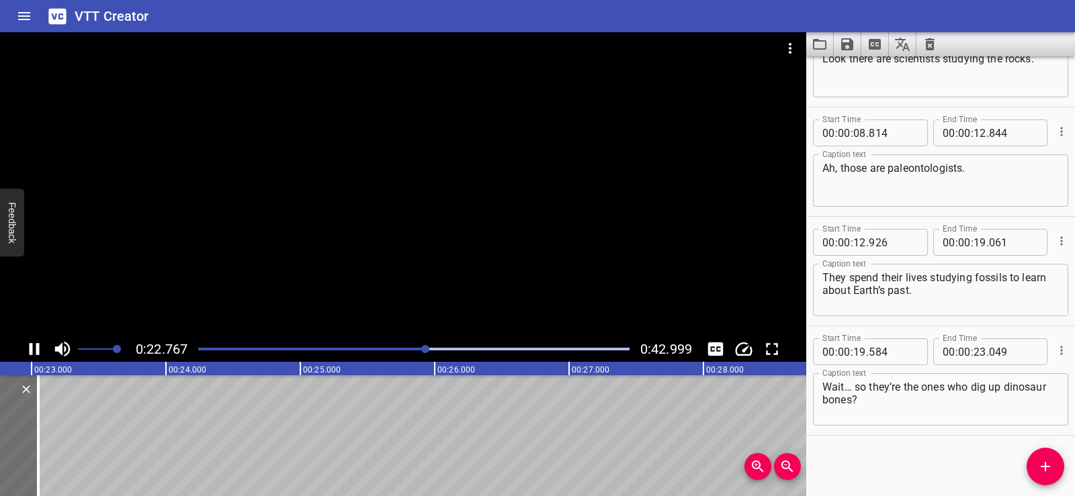
click at [518, 196] on div at bounding box center [403, 184] width 806 height 304
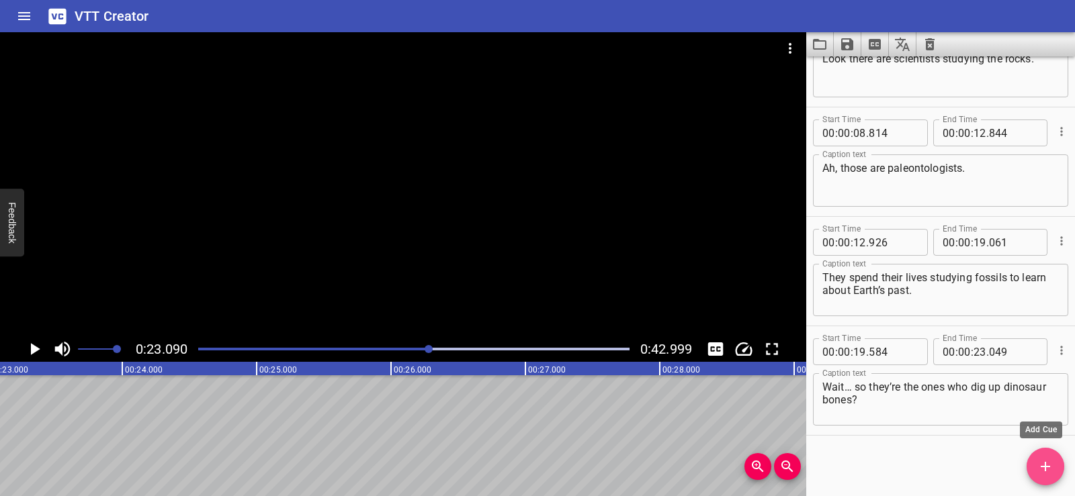
click at [1050, 473] on icon "Add Cue" at bounding box center [1045, 467] width 16 height 16
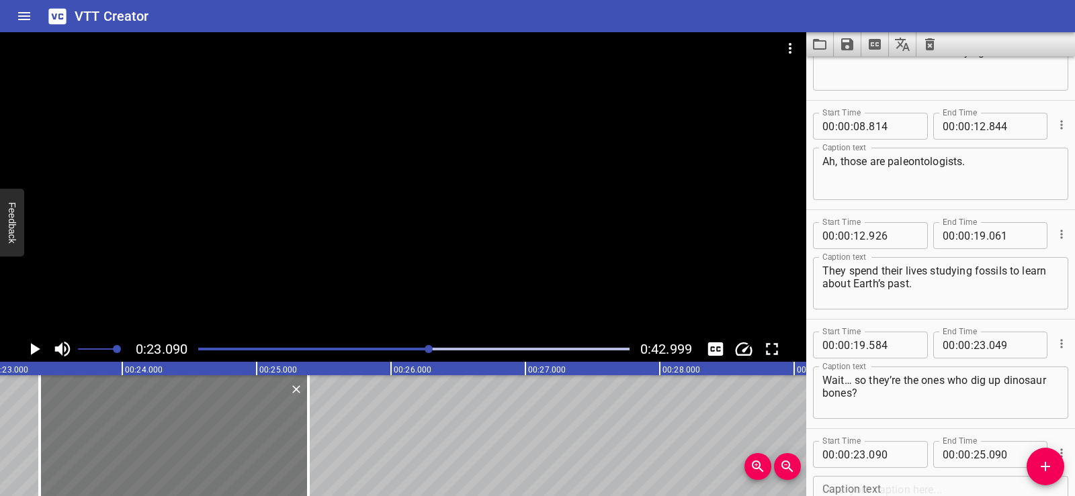
drag, startPoint x: 152, startPoint y: 428, endPoint x: 192, endPoint y: 430, distance: 39.6
click at [192, 430] on div at bounding box center [174, 435] width 269 height 121
type input "385"
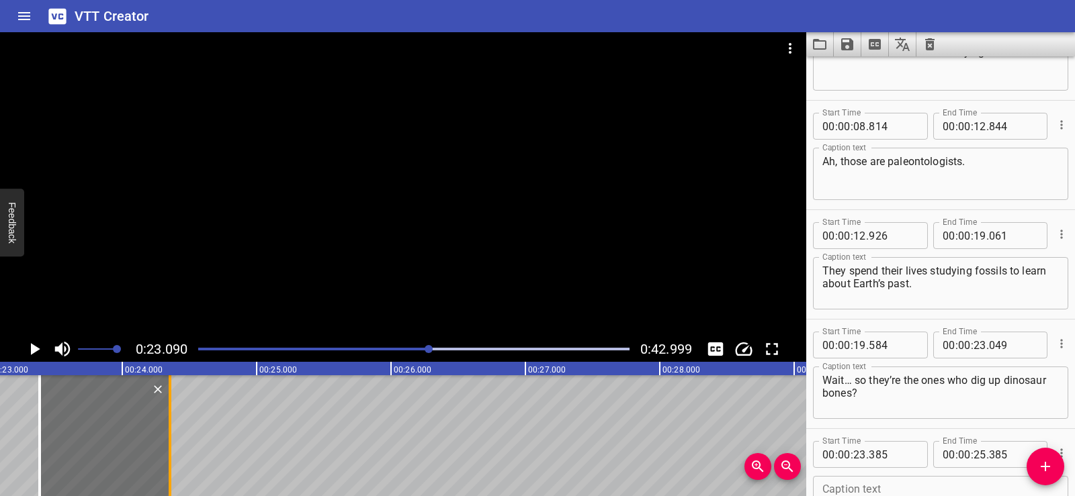
drag, startPoint x: 306, startPoint y: 463, endPoint x: 168, endPoint y: 459, distance: 138.4
click at [168, 459] on div at bounding box center [169, 435] width 13 height 121
type input "24"
type input "355"
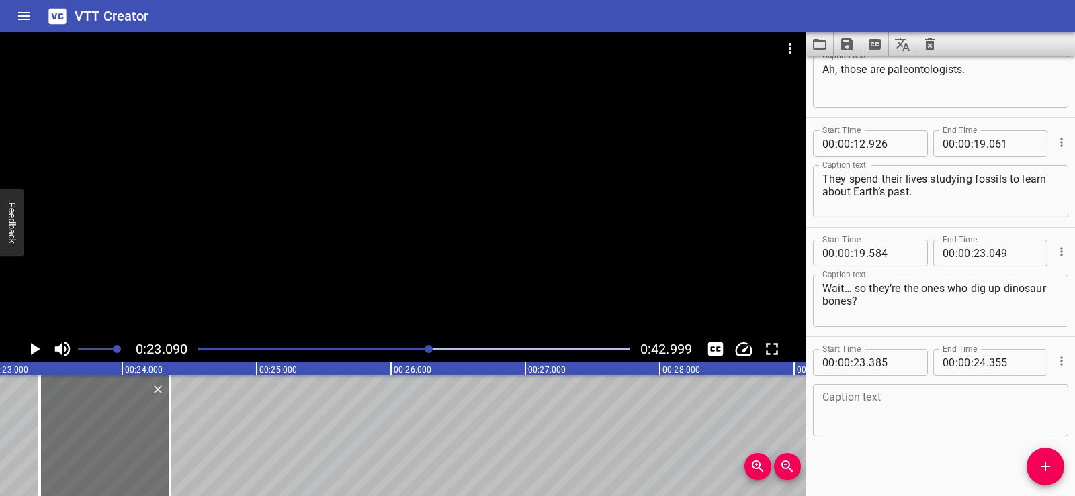
scroll to position [280, 0]
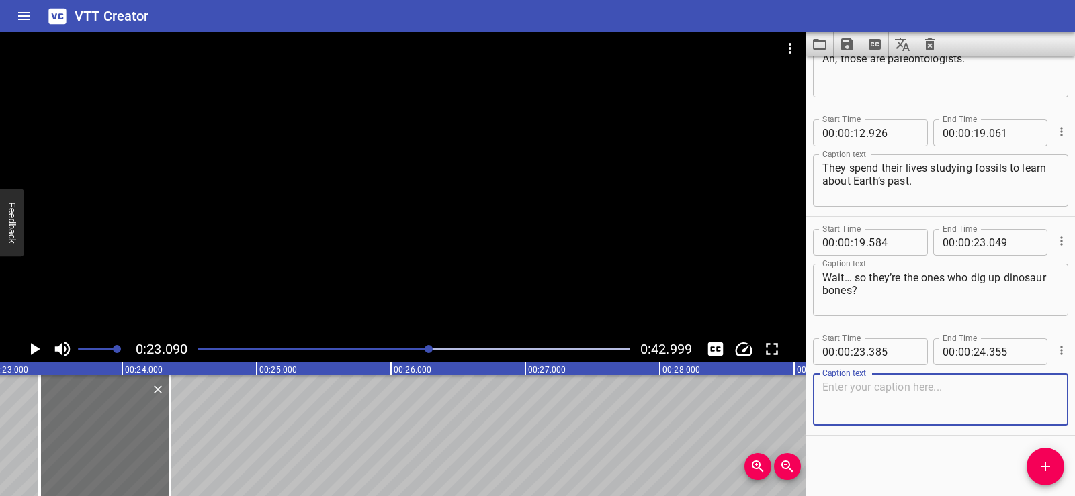
click at [844, 381] on textarea at bounding box center [940, 400] width 236 height 38
paste textarea "That’s right! But not just dinosaurs..they study all kinds of ancient life, fro…"
drag, startPoint x: 881, startPoint y: 386, endPoint x: 887, endPoint y: 422, distance: 36.1
click at [887, 422] on div "That’s right! But not just dinosaurs..they study all kinds of ancient life, fro…" at bounding box center [940, 399] width 255 height 52
type textarea "That’s right!"
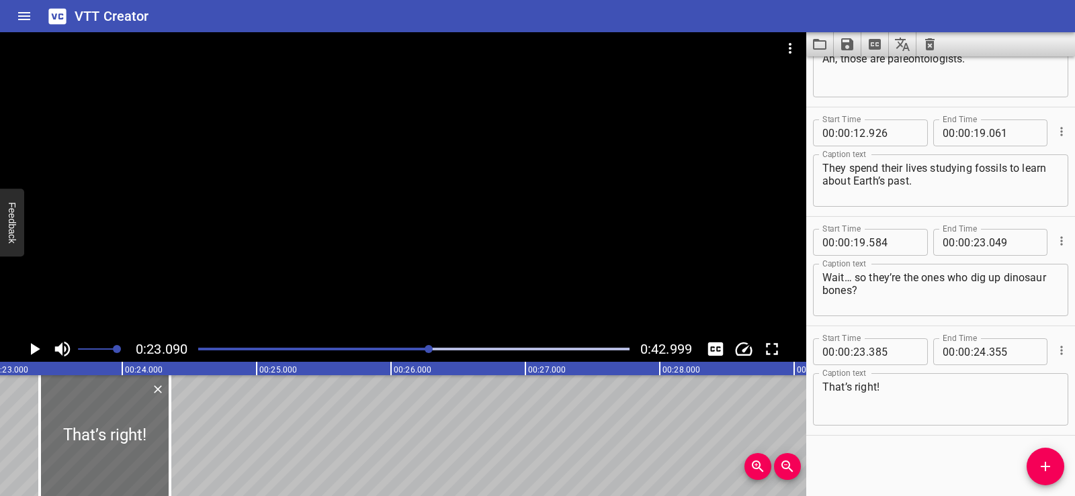
click at [355, 173] on div at bounding box center [403, 184] width 806 height 304
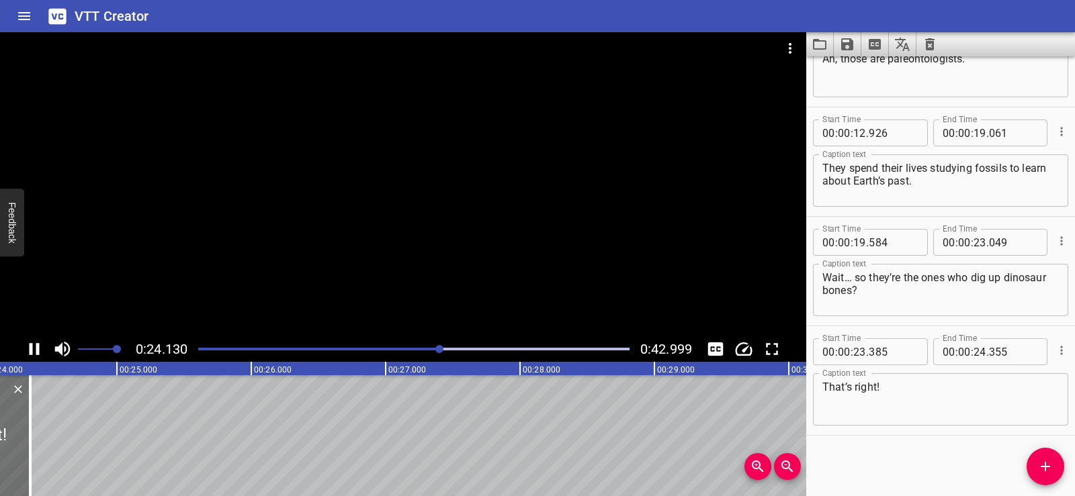
click at [357, 138] on div at bounding box center [403, 184] width 806 height 304
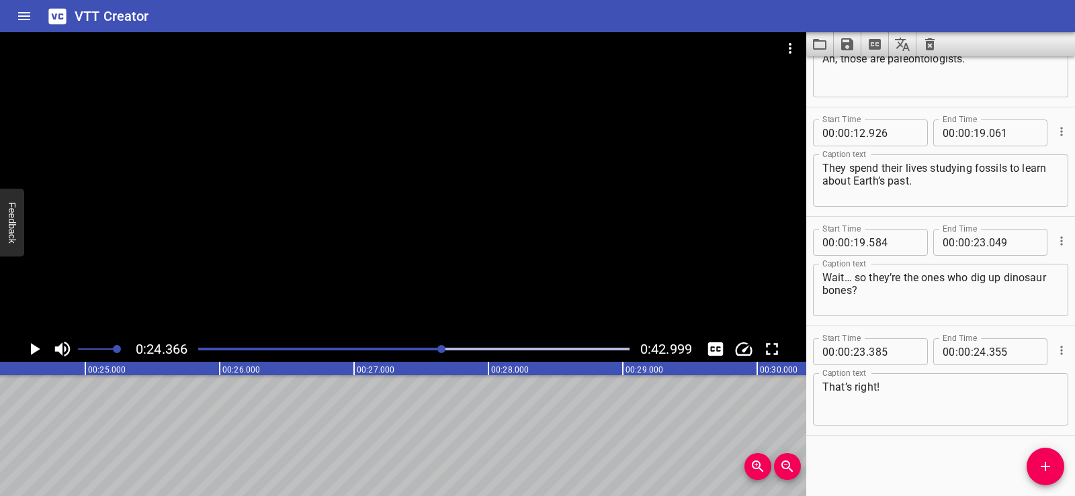
click at [1052, 466] on icon "Add Cue" at bounding box center [1045, 467] width 16 height 16
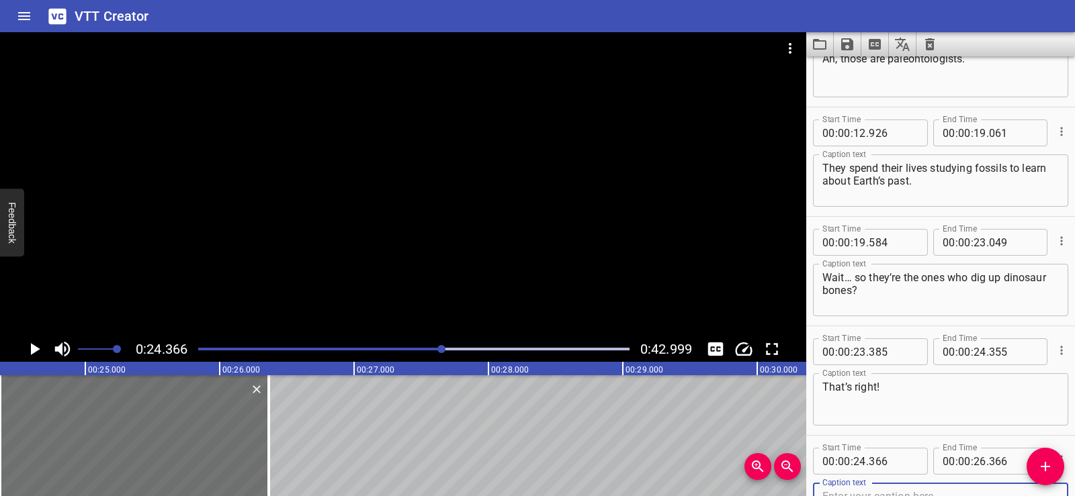
scroll to position [287, 0]
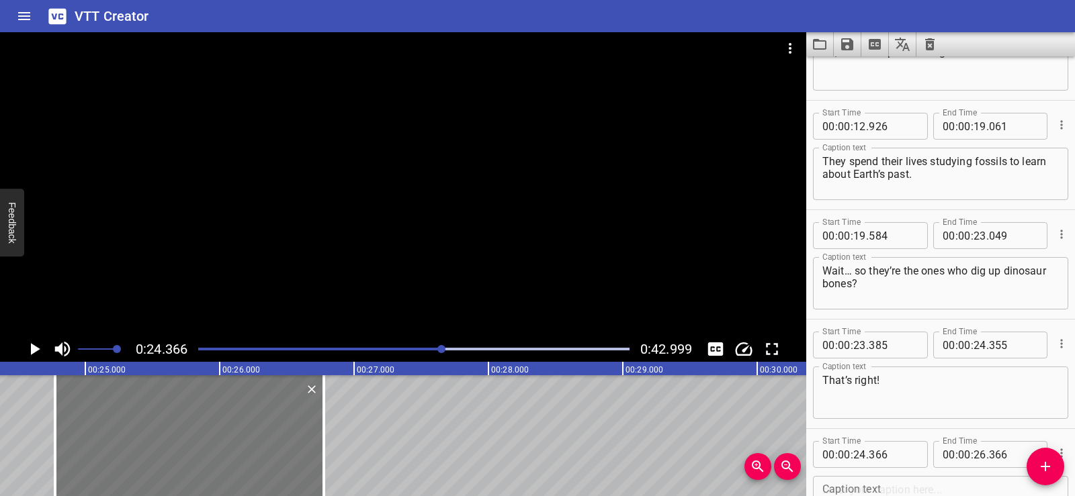
drag, startPoint x: 149, startPoint y: 447, endPoint x: 198, endPoint y: 441, distance: 49.4
click at [198, 441] on div at bounding box center [189, 435] width 269 height 121
type input "776"
drag, startPoint x: 324, startPoint y: 461, endPoint x: 338, endPoint y: 460, distance: 14.2
click at [338, 460] on div at bounding box center [337, 435] width 3 height 121
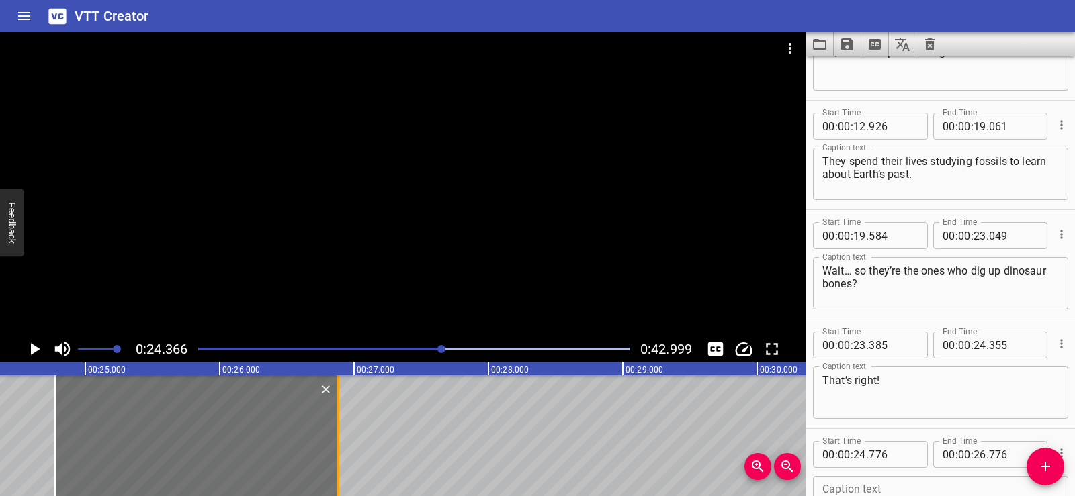
type input "881"
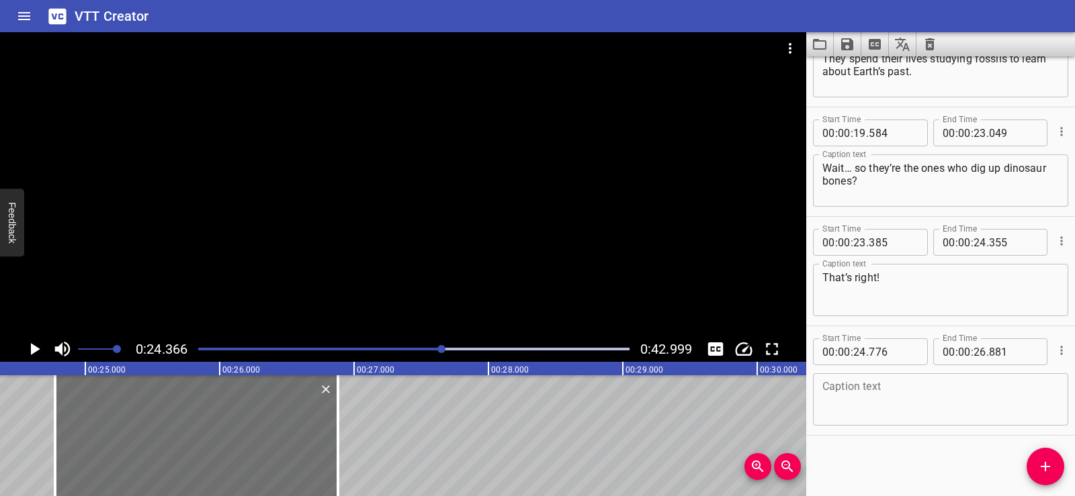
click at [865, 404] on textarea at bounding box center [940, 400] width 236 height 38
paste textarea "But not just dinosaurs..they study all kinds of ancient life, from tiny seashel…"
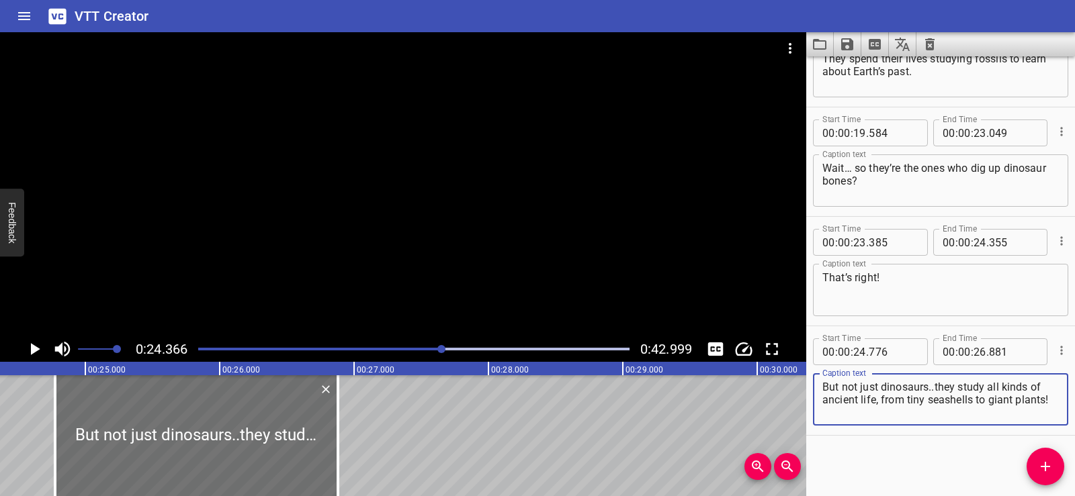
click at [934, 385] on textarea "But not just dinosaurs..they study all kinds of ancient life, from tiny seashel…" at bounding box center [940, 400] width 236 height 38
drag, startPoint x: 936, startPoint y: 385, endPoint x: 1055, endPoint y: 410, distance: 121.4
click at [1055, 410] on div "But not just dinosaurs..they study all kinds of ancient life, from tiny seashel…" at bounding box center [940, 399] width 255 height 52
type textarea "But not just dinosaurs.."
click at [14, 427] on div "Earth and Its Changing Features Look there are scientists studying the rocks. A…" at bounding box center [756, 435] width 8059 height 121
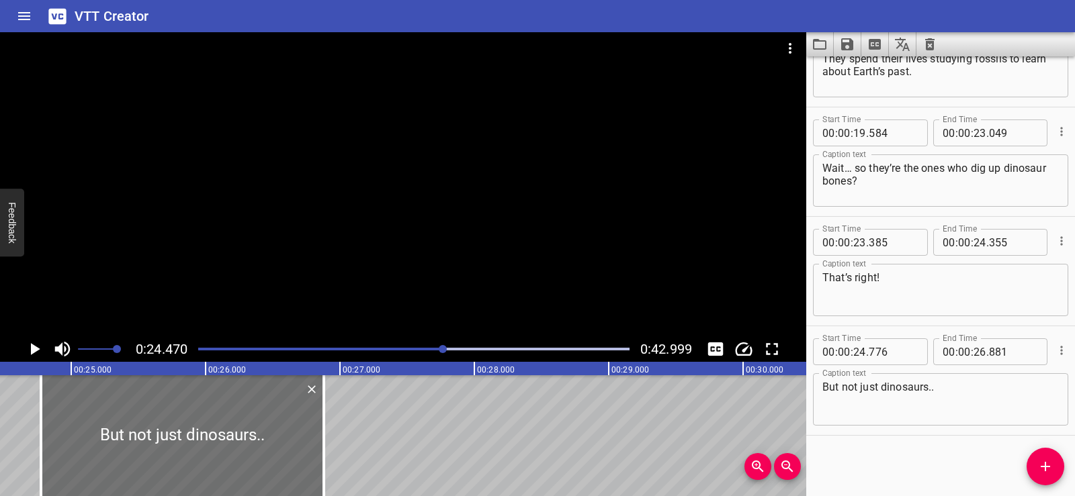
click at [24, 342] on icon "Play/Pause" at bounding box center [34, 349] width 20 height 20
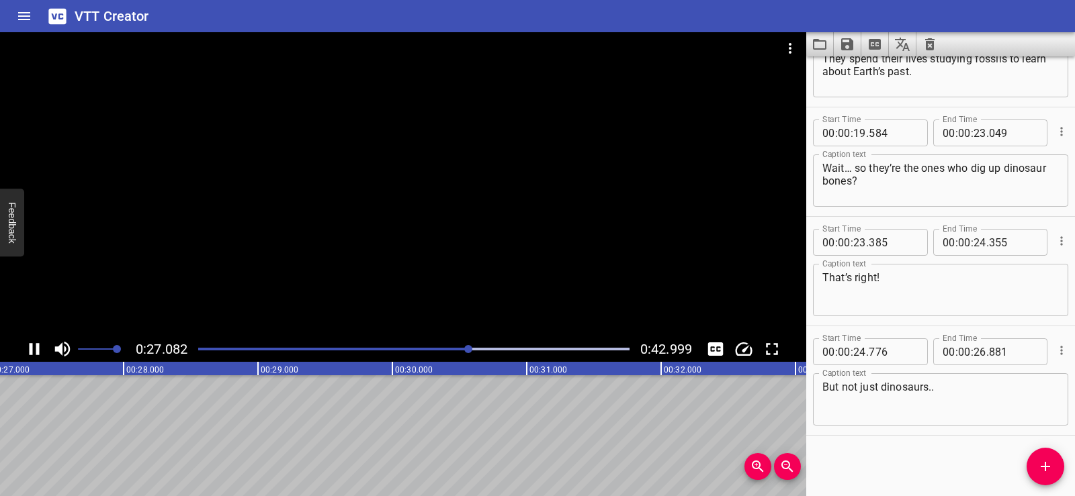
click at [433, 263] on div at bounding box center [403, 184] width 806 height 304
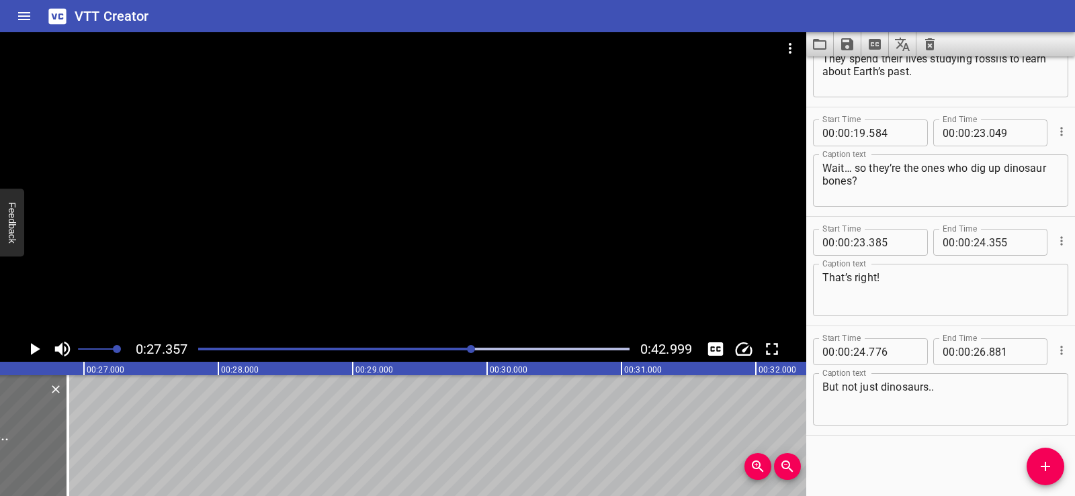
scroll to position [0, 3508]
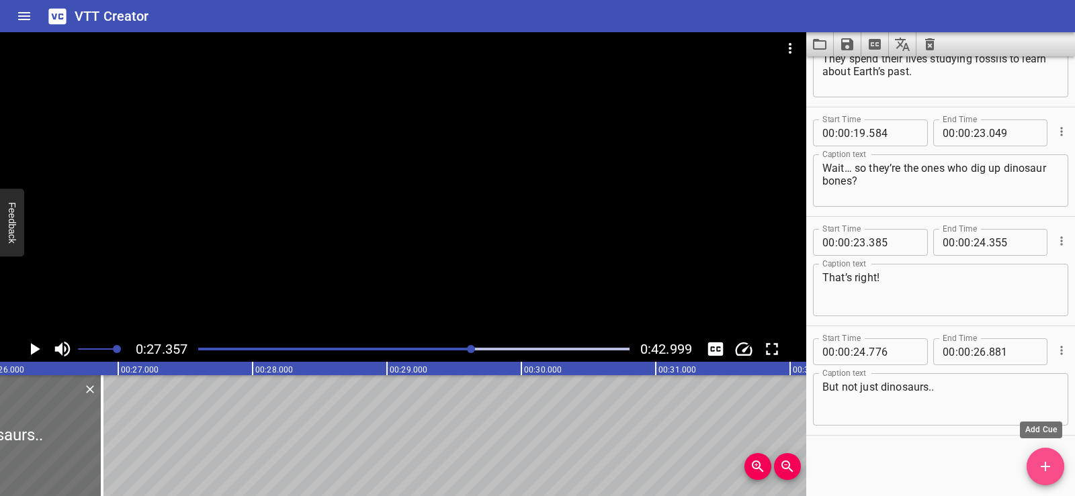
click at [1038, 467] on icon "Add Cue" at bounding box center [1045, 467] width 16 height 16
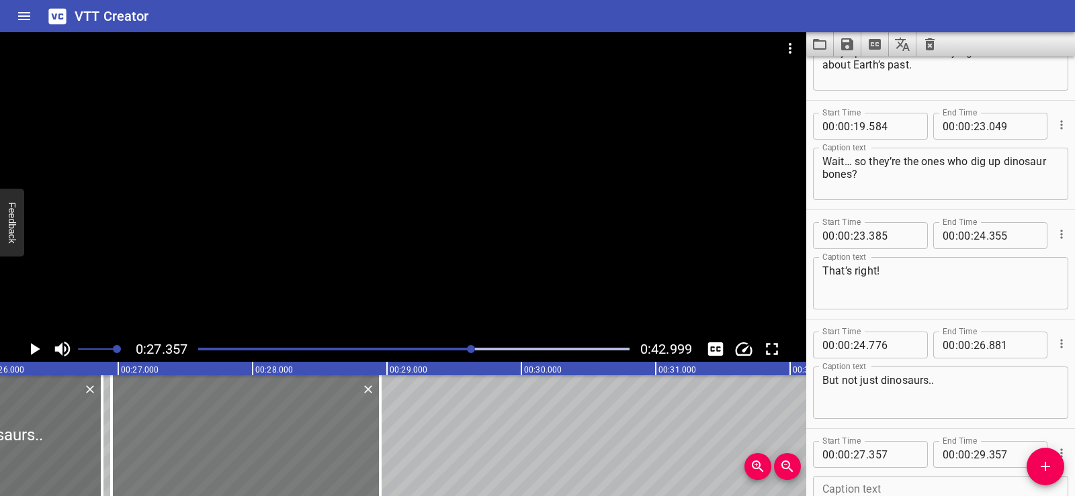
drag, startPoint x: 269, startPoint y: 420, endPoint x: 227, endPoint y: 423, distance: 41.7
click at [227, 423] on div at bounding box center [245, 435] width 269 height 121
type input "26"
type input "952"
type input "28"
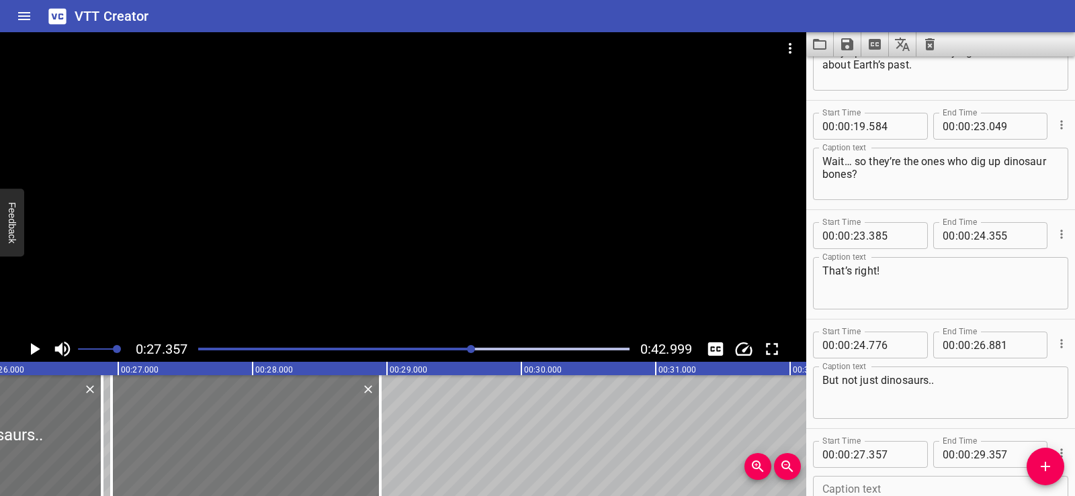
type input "952"
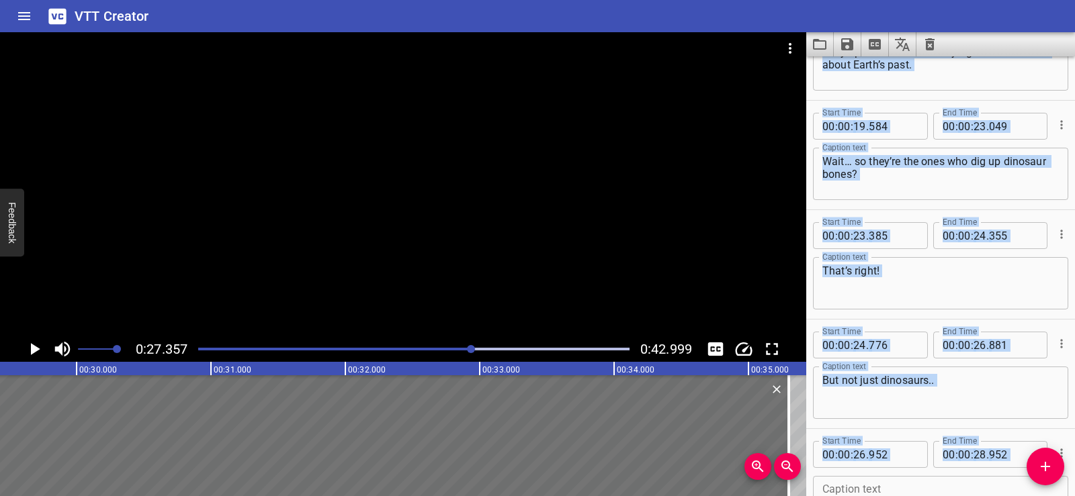
scroll to position [0, 4464]
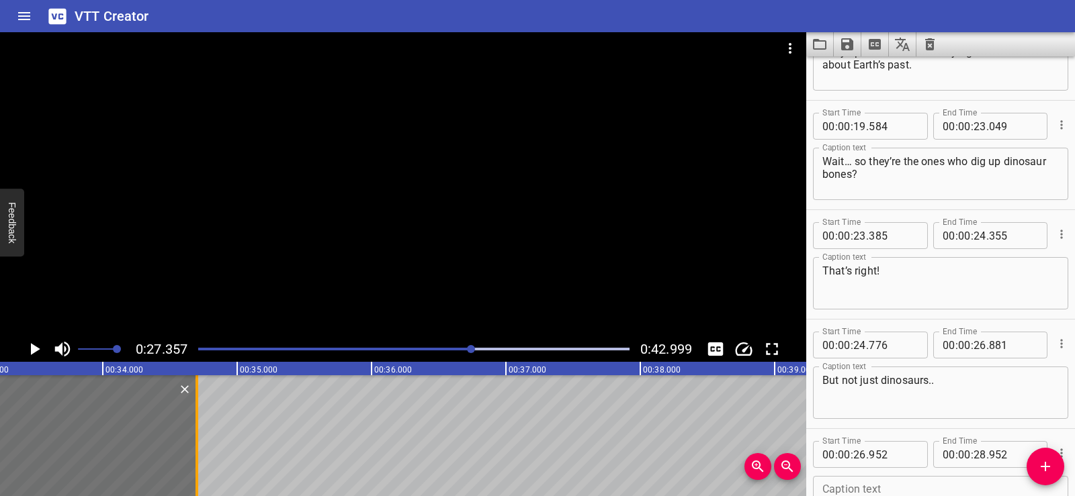
drag, startPoint x: 383, startPoint y: 447, endPoint x: 200, endPoint y: 475, distance: 185.5
click at [200, 475] on div at bounding box center [196, 435] width 13 height 121
type input "34"
type input "702"
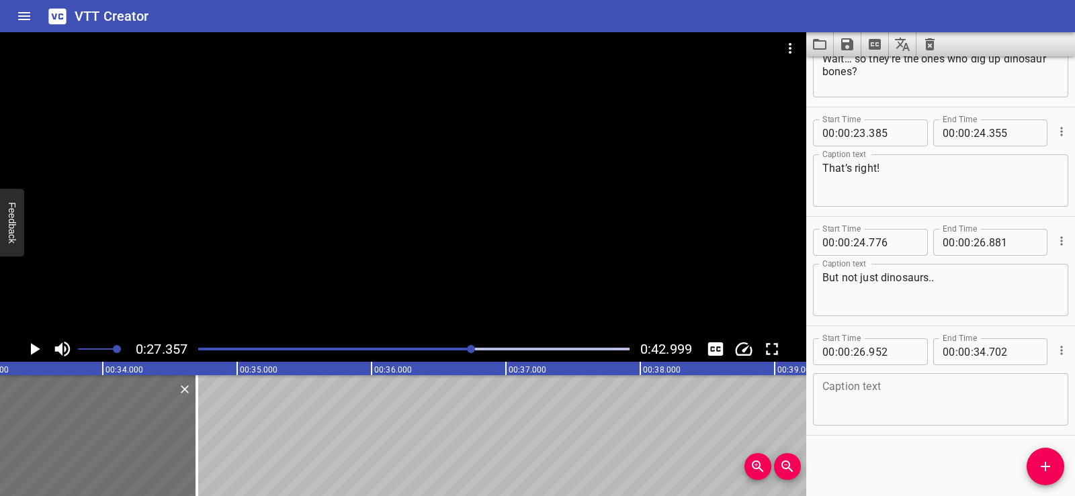
click at [879, 390] on textarea at bounding box center [940, 400] width 236 height 38
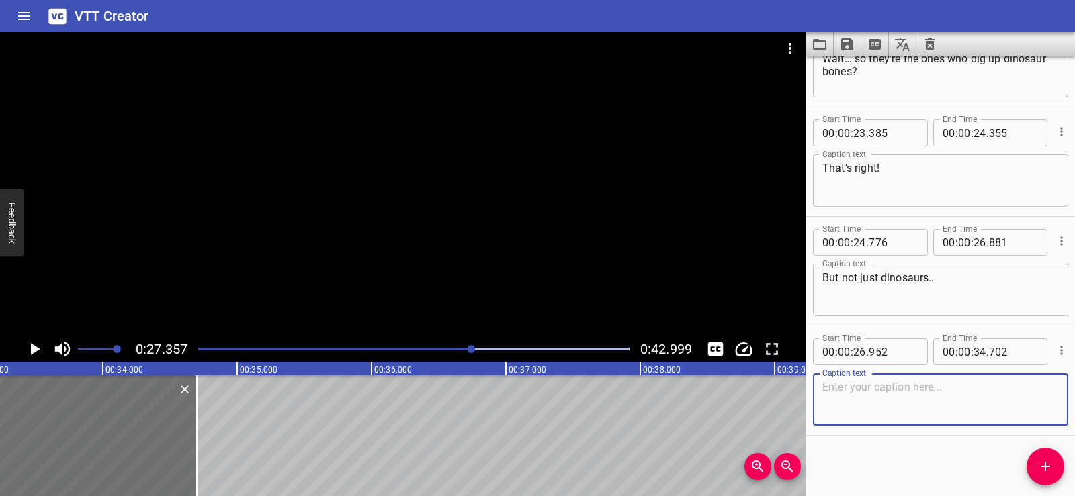
paste textarea "they study all kinds of ancient life, from tiny seashells to giant plants!"
type textarea "they study all kinds of ancient life, from tiny seashells to giant plants!"
click at [946, 479] on div "Start Time 00 : 00 : 02 . 035 Start Time End Time 00 : 00 : 04 . 180 End Time C…" at bounding box center [940, 276] width 269 height 440
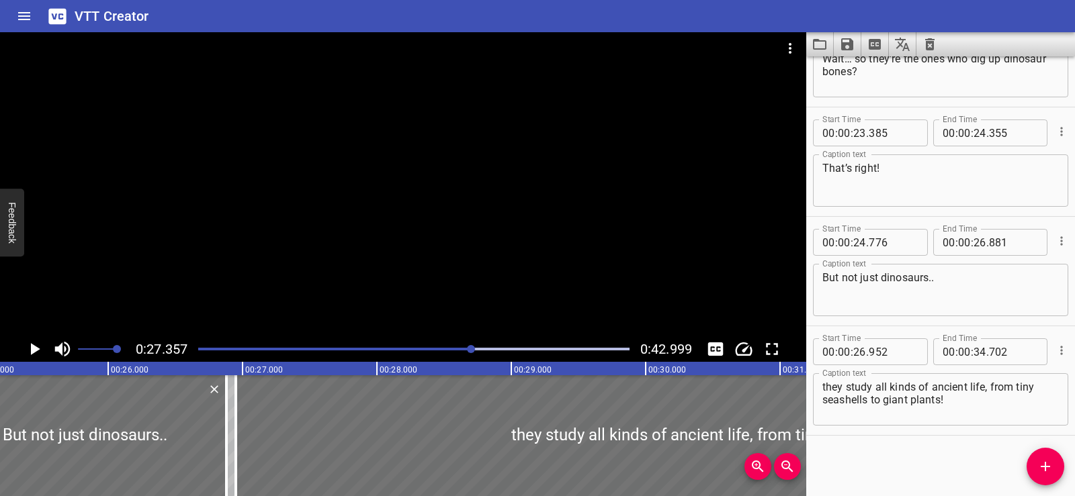
scroll to position [0, 3329]
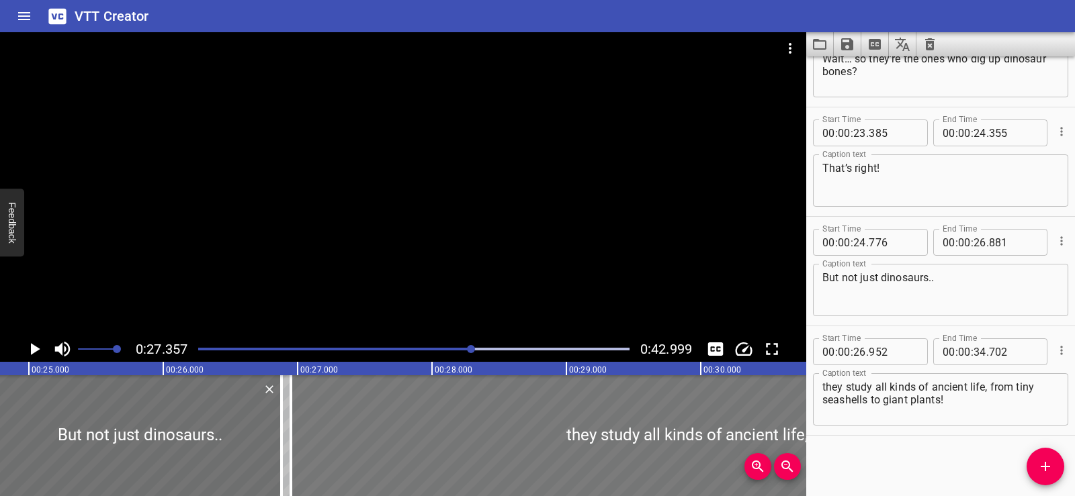
click at [304, 426] on div at bounding box center [811, 435] width 1041 height 121
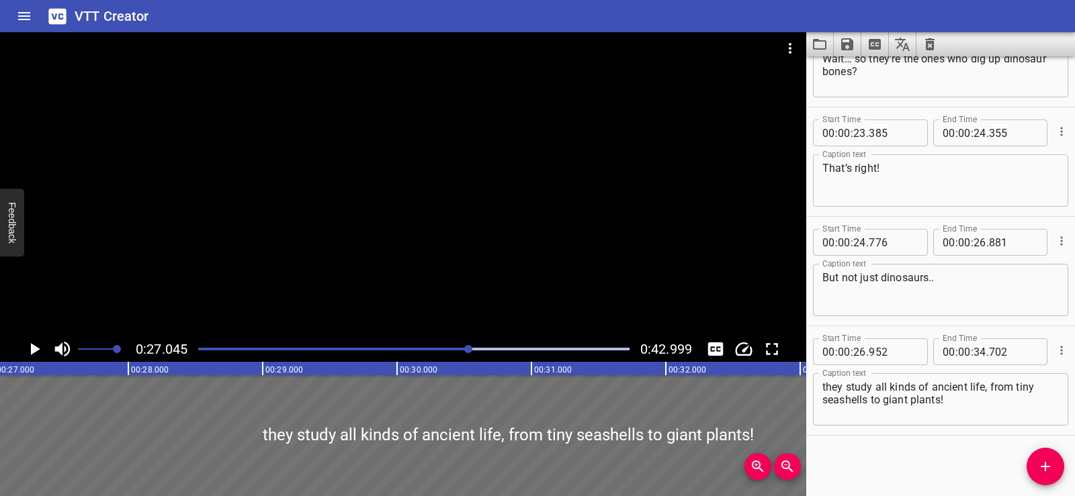
click at [484, 177] on div at bounding box center [403, 184] width 806 height 304
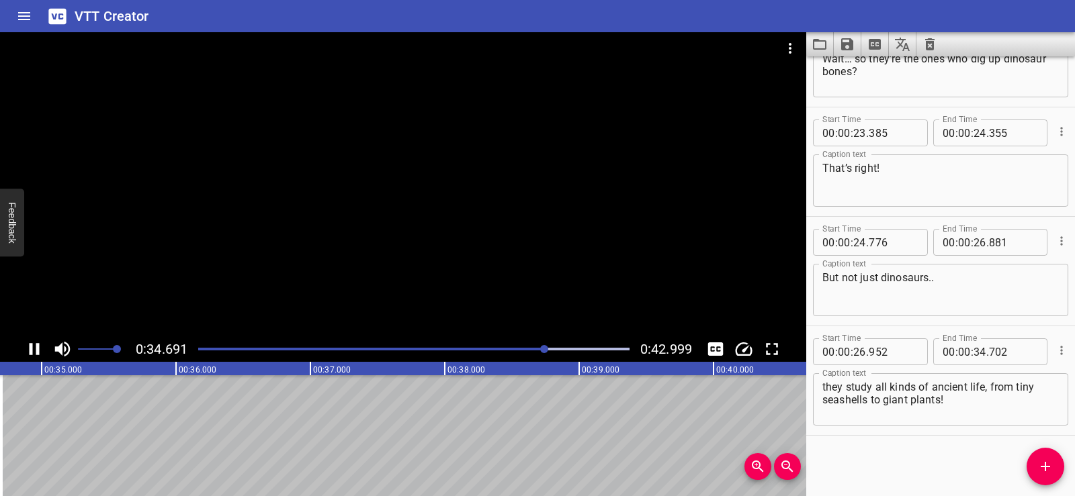
click at [430, 140] on div at bounding box center [403, 184] width 806 height 304
click at [1058, 472] on span "Add Cue" at bounding box center [1045, 467] width 38 height 16
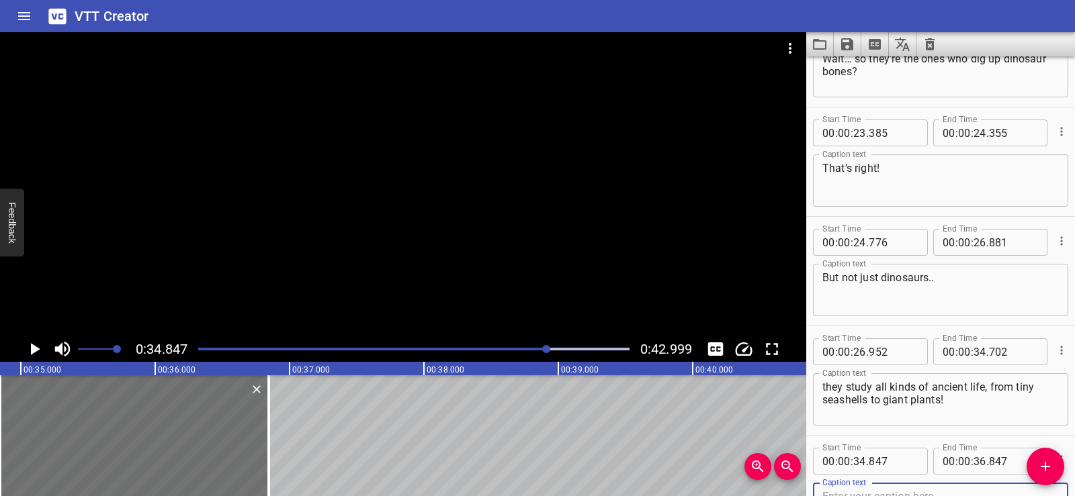
scroll to position [506, 0]
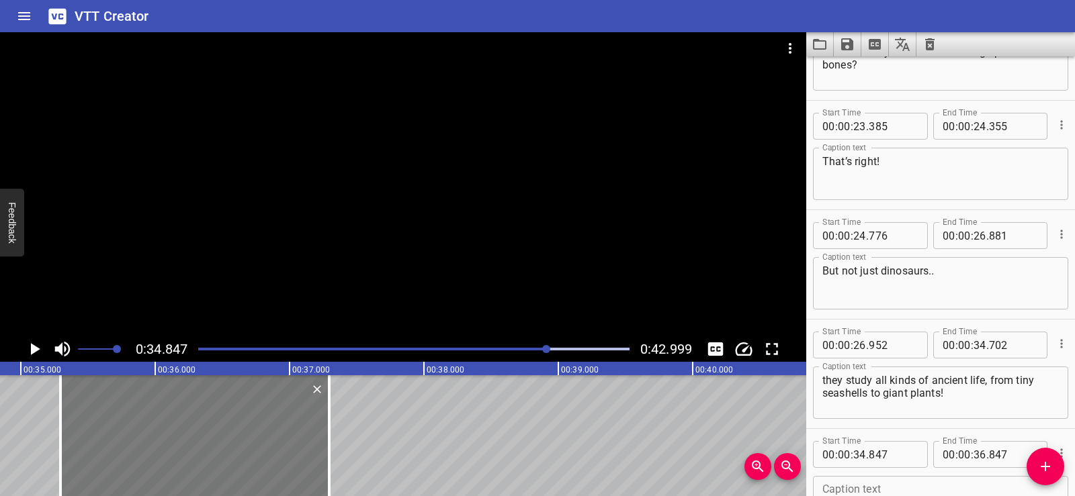
drag, startPoint x: 116, startPoint y: 424, endPoint x: 176, endPoint y: 418, distance: 60.7
click at [176, 418] on div at bounding box center [194, 435] width 269 height 121
type input "35"
type input "297"
type input "37"
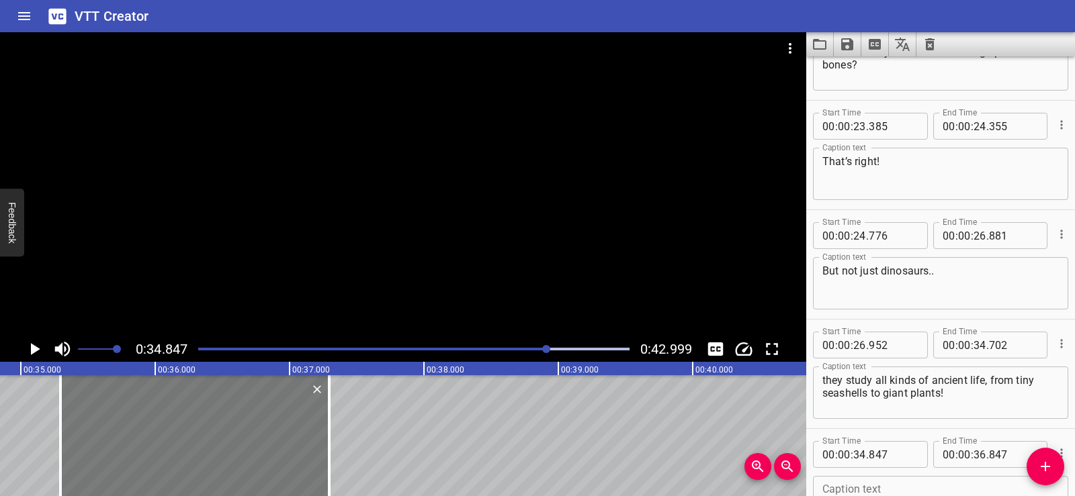
type input "297"
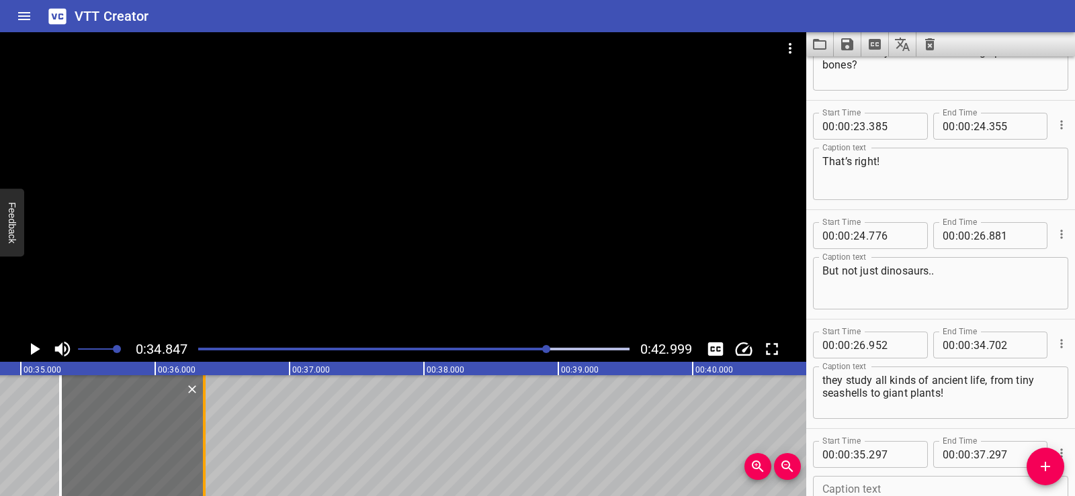
drag, startPoint x: 326, startPoint y: 454, endPoint x: 201, endPoint y: 430, distance: 127.1
click at [201, 430] on div at bounding box center [203, 435] width 13 height 121
type input "36"
type input "367"
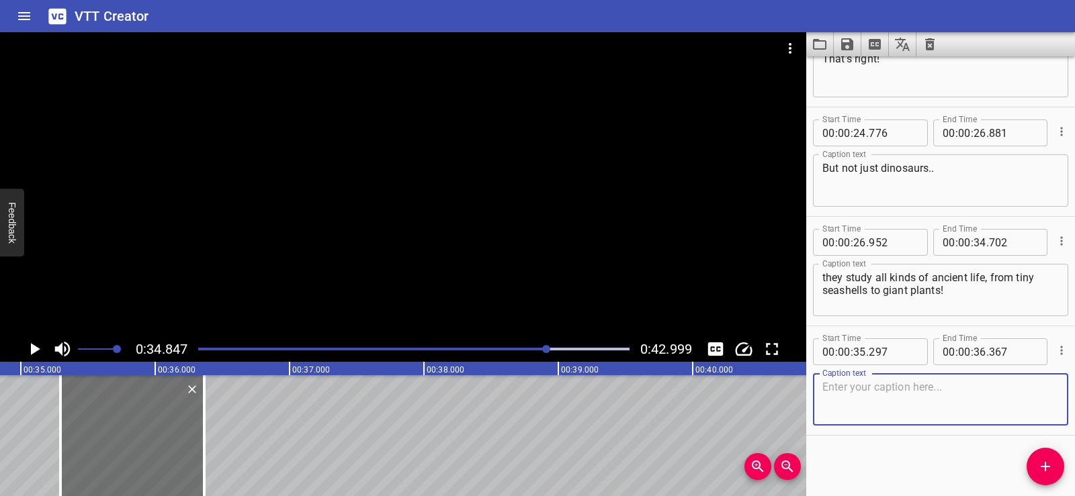
click at [862, 396] on textarea at bounding box center [940, 400] width 236 height 38
paste textarea "That’s so cool…"
type textarea "That’s so cool…"
click at [873, 461] on div "Start Time 00 : 00 : 02 . 035 Start Time End Time 00 : 00 : 04 . 180 End Time C…" at bounding box center [940, 276] width 269 height 440
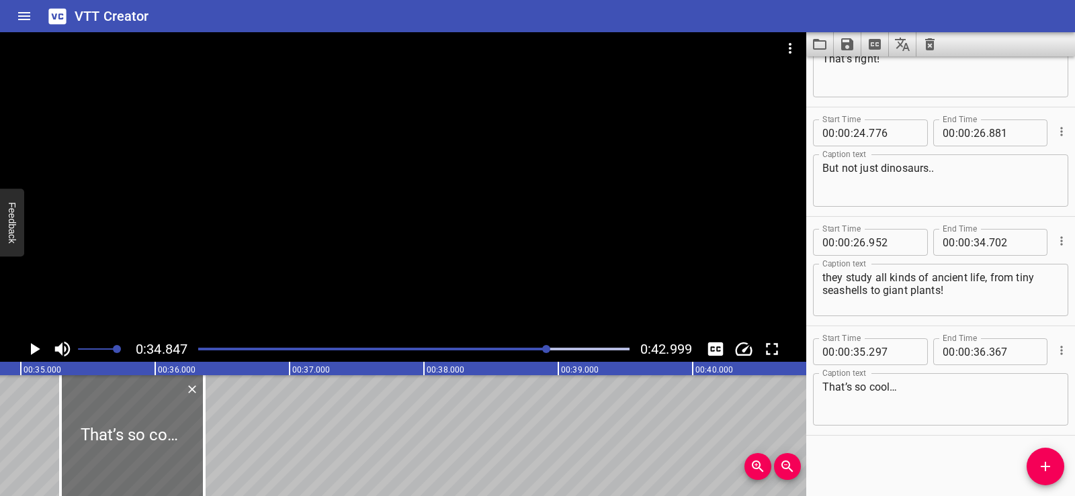
click at [343, 247] on div at bounding box center [403, 184] width 806 height 304
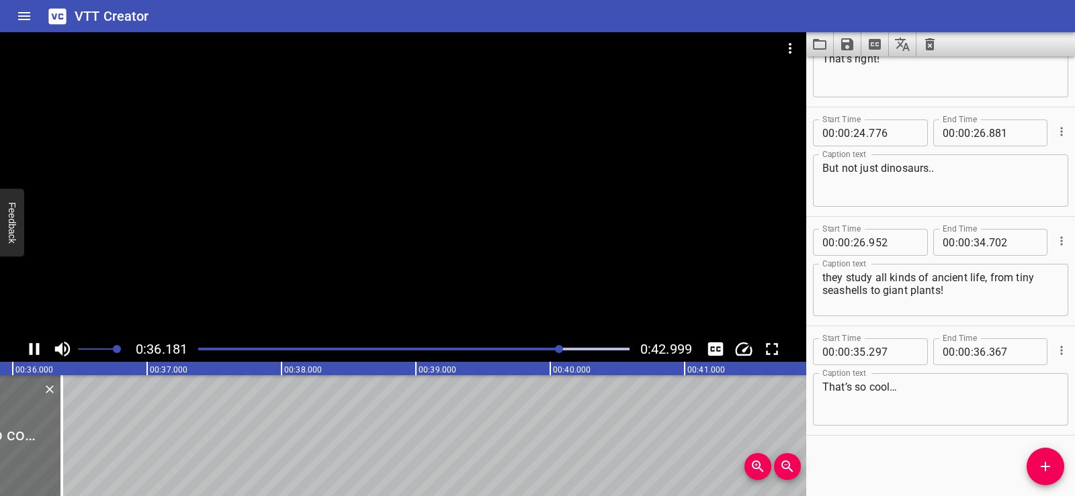
click at [414, 182] on div at bounding box center [403, 184] width 806 height 304
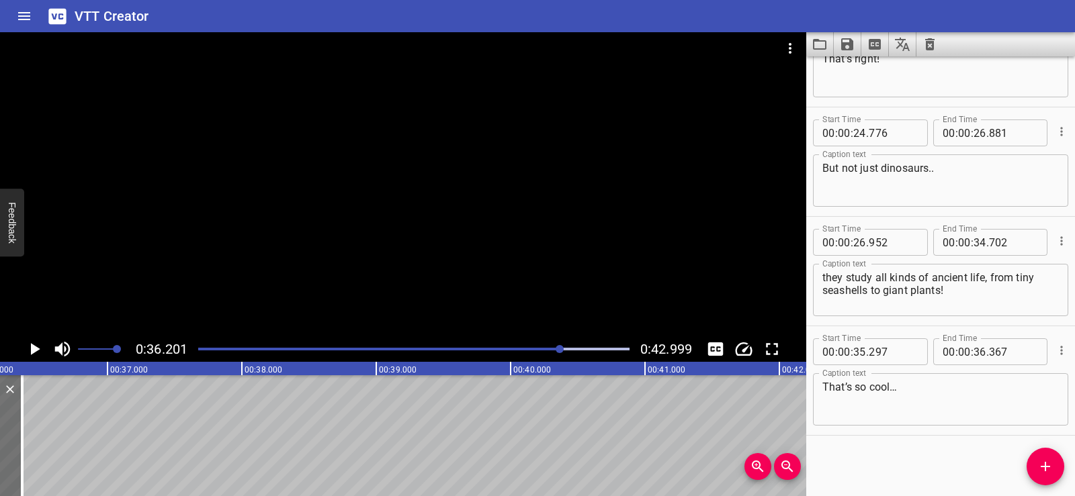
click at [1041, 463] on icon "Add Cue" at bounding box center [1045, 467] width 16 height 16
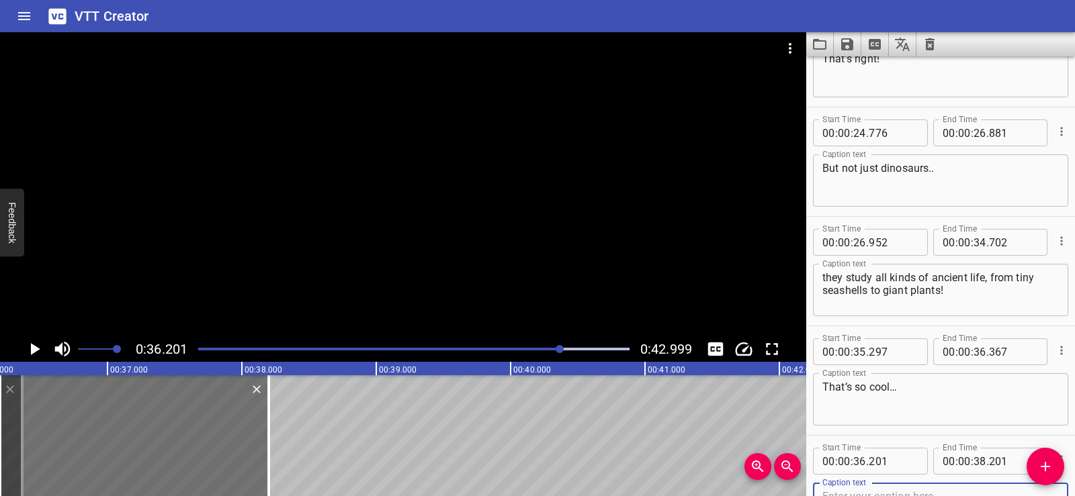
scroll to position [615, 0]
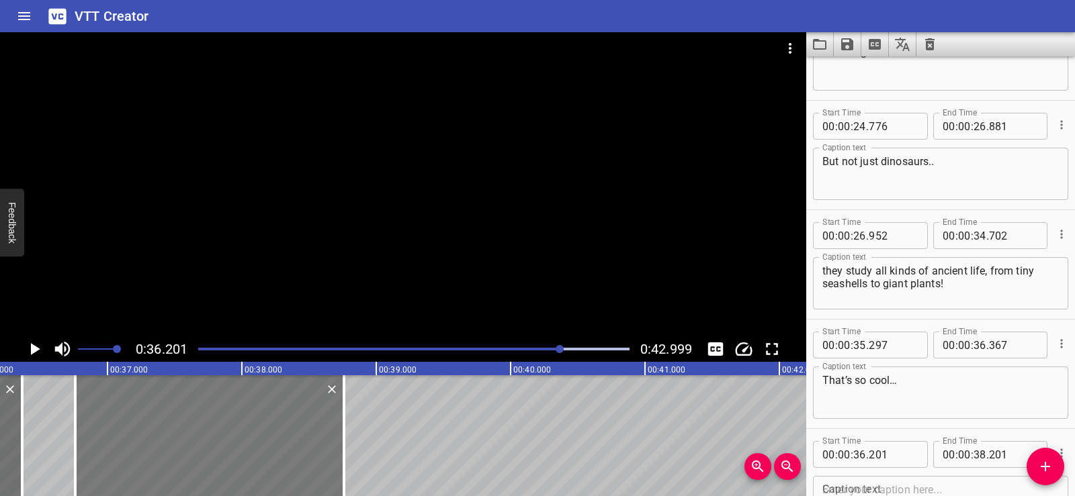
drag, startPoint x: 140, startPoint y: 455, endPoint x: 212, endPoint y: 461, distance: 71.5
click at [212, 461] on div at bounding box center [209, 435] width 269 height 121
type input "761"
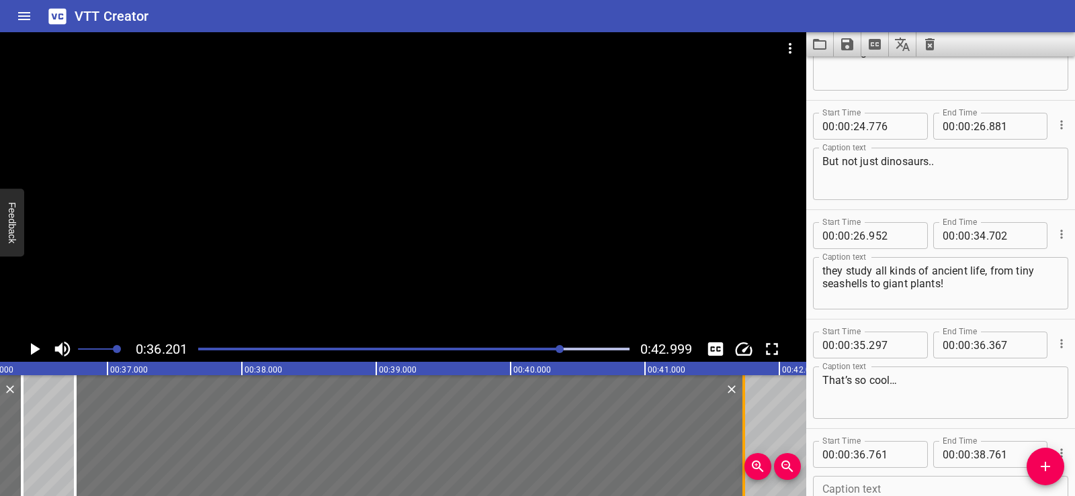
drag, startPoint x: 344, startPoint y: 463, endPoint x: 743, endPoint y: 455, distance: 399.7
click at [743, 455] on div at bounding box center [743, 435] width 3 height 121
type input "41"
type input "736"
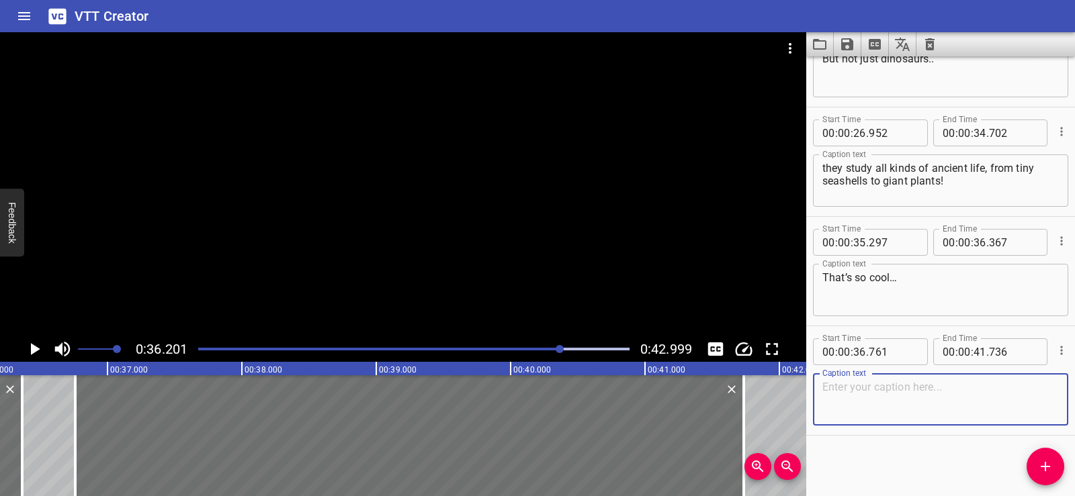
click at [846, 412] on textarea at bounding box center [940, 400] width 236 height 38
paste textarea "but how do fossils help us understand what Earth was like long ago?"
type textarea "but how do fossils help us understand what Earth was like long ago?"
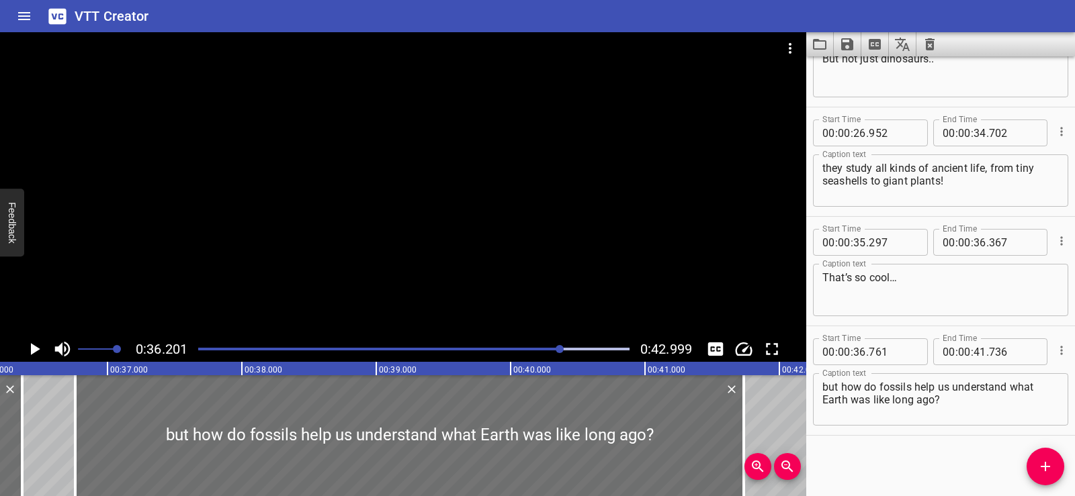
click at [873, 463] on div "Start Time 00 : 00 : 02 . 035 Start Time End Time 00 : 00 : 04 . 180 End Time C…" at bounding box center [940, 276] width 269 height 440
click at [406, 171] on div at bounding box center [403, 184] width 806 height 304
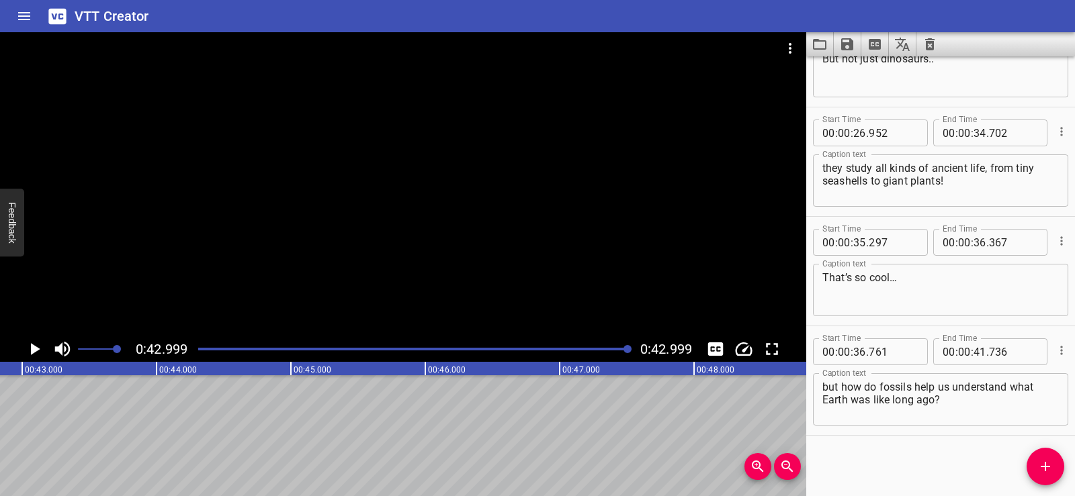
scroll to position [0, 5776]
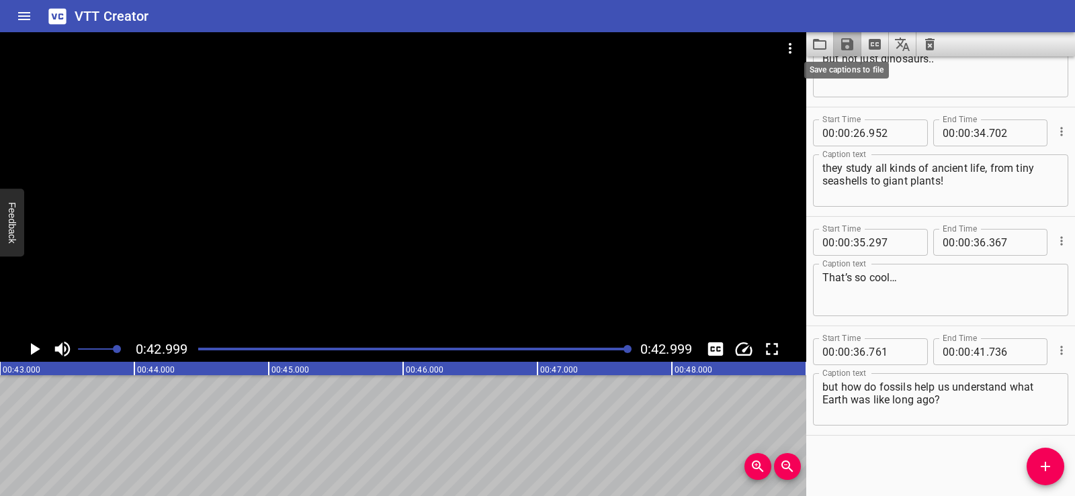
click at [849, 39] on icon "Save captions to file" at bounding box center [847, 44] width 12 height 12
click at [862, 70] on li "Save to VTT file" at bounding box center [882, 74] width 99 height 24
